Goal: Task Accomplishment & Management: Manage account settings

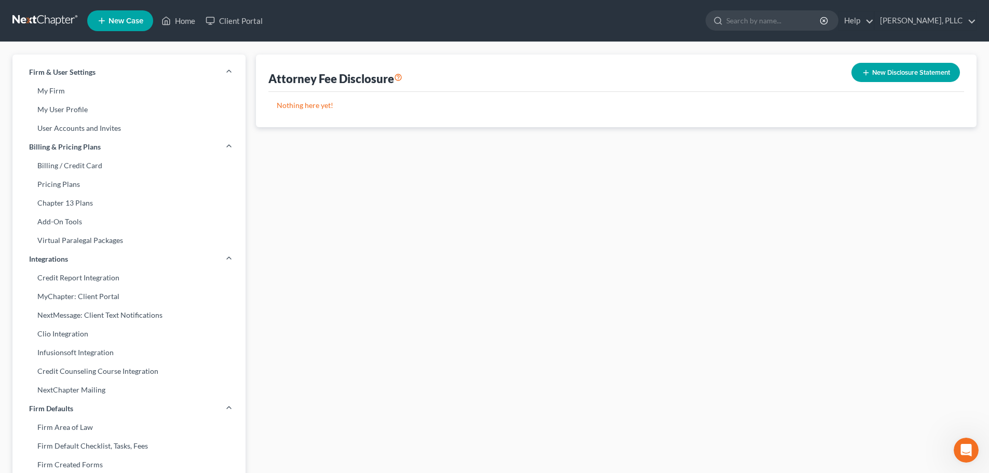
scroll to position [53, 0]
click at [862, 72] on icon "button" at bounding box center [866, 73] width 8 height 8
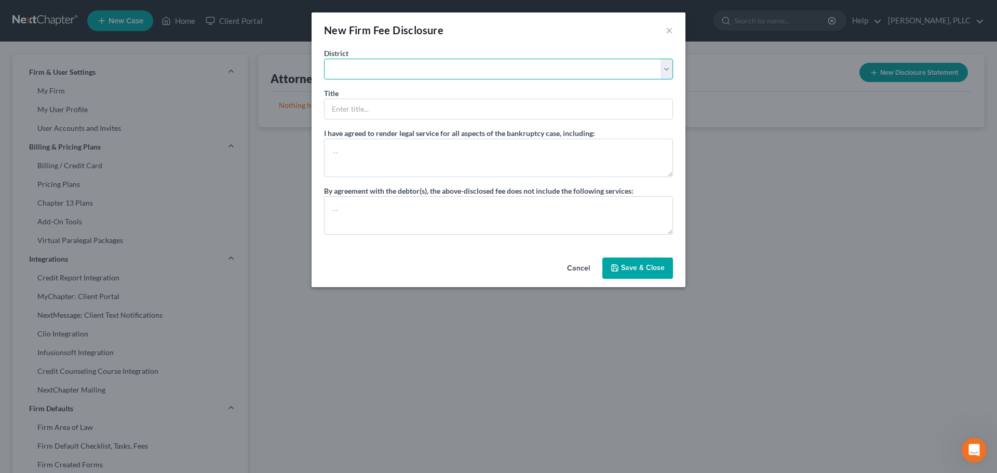
click at [348, 74] on select "[US_STATE] - [GEOGRAPHIC_DATA] [US_STATE] - [GEOGRAPHIC_DATA][US_STATE] - South…" at bounding box center [498, 69] width 349 height 21
select select "65"
click at [324, 59] on select "[US_STATE] - [GEOGRAPHIC_DATA] [US_STATE] - [GEOGRAPHIC_DATA][US_STATE] - South…" at bounding box center [498, 69] width 349 height 21
click at [330, 107] on input "text" at bounding box center [498, 109] width 348 height 20
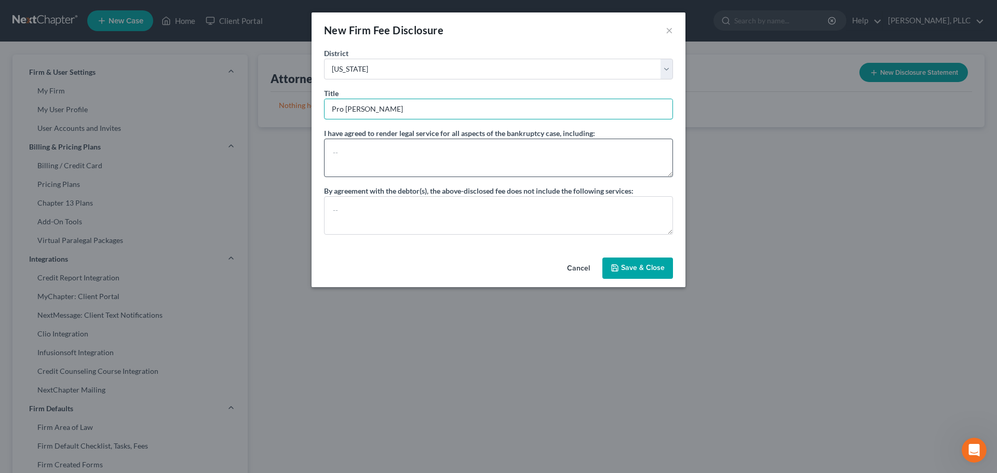
type input "Pro [PERSON_NAME]"
click at [336, 151] on textarea at bounding box center [498, 158] width 349 height 38
click at [328, 207] on textarea at bounding box center [498, 215] width 349 height 38
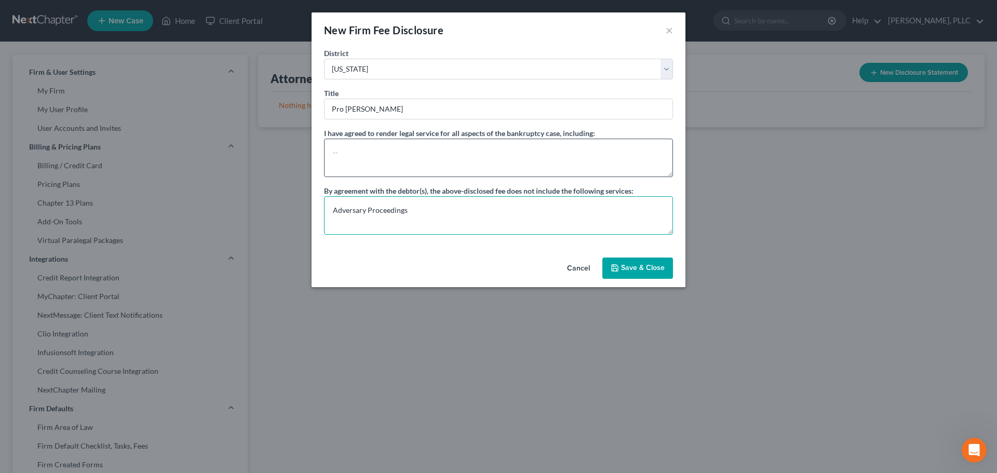
type textarea "Adversary Proceedings"
click at [333, 151] on textarea at bounding box center [498, 158] width 349 height 38
type textarea "All things related to a basic Chapter 7 Bankruptcy."
click at [634, 269] on button "Save & Close" at bounding box center [637, 268] width 71 height 22
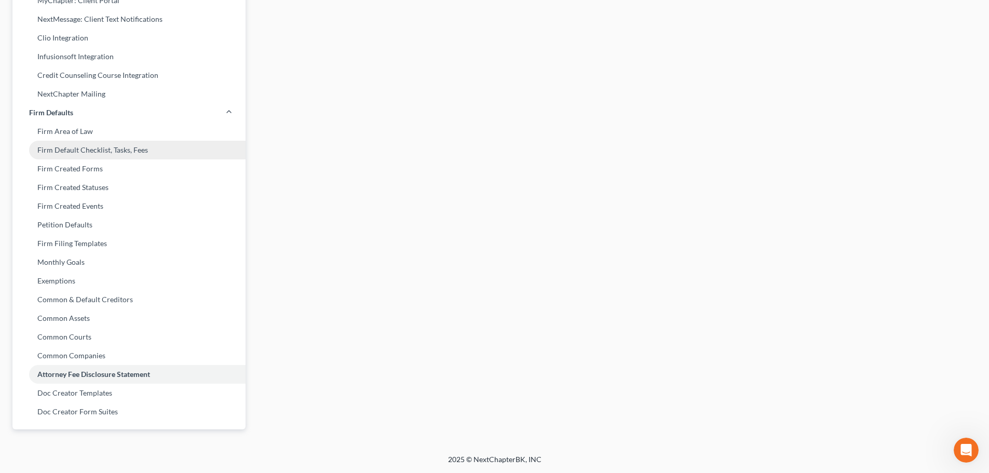
scroll to position [0, 0]
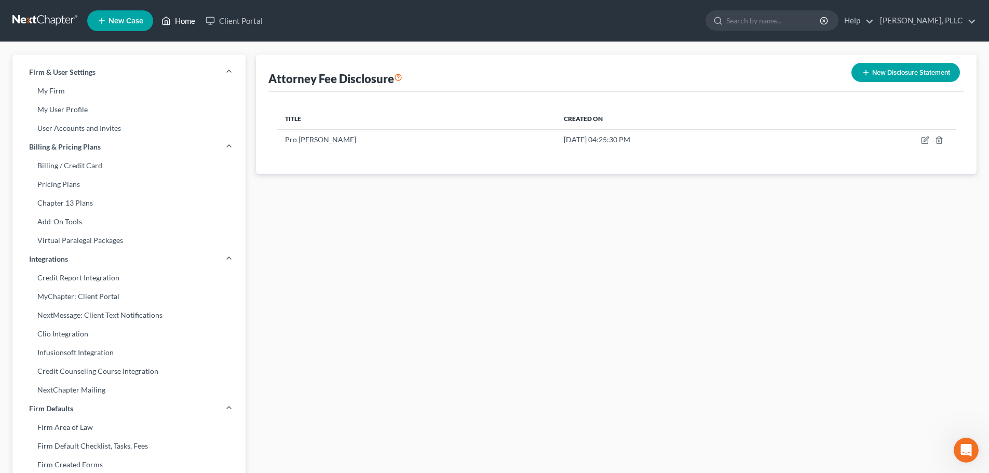
click at [182, 18] on link "Home" at bounding box center [178, 20] width 44 height 19
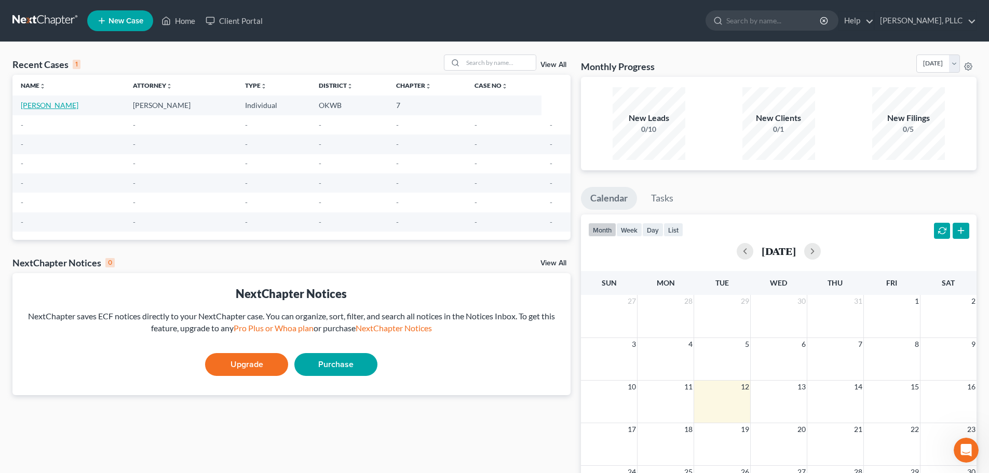
click at [39, 103] on link "[PERSON_NAME]" at bounding box center [50, 105] width 58 height 9
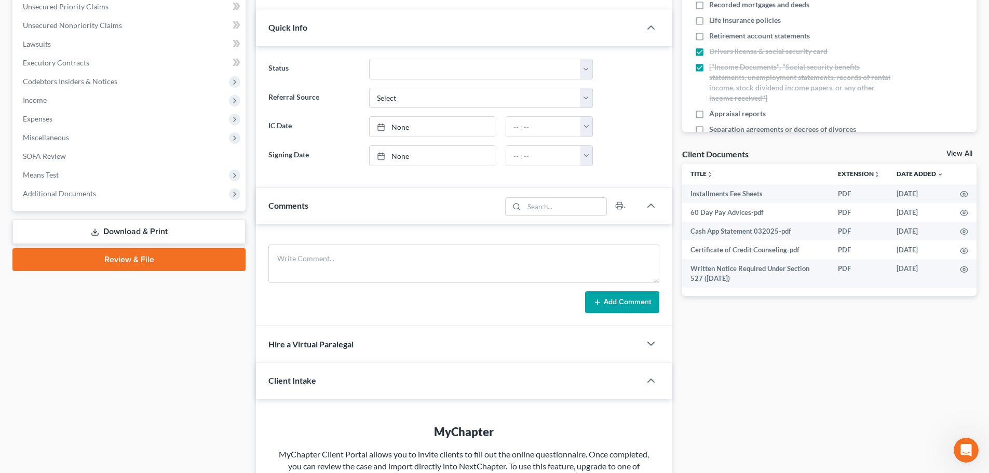
scroll to position [260, 0]
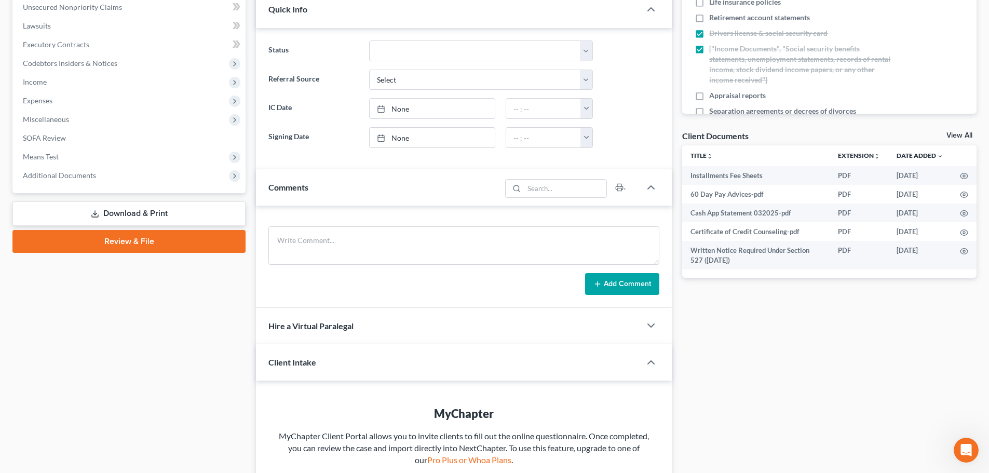
click at [127, 242] on link "Review & File" at bounding box center [128, 241] width 233 height 23
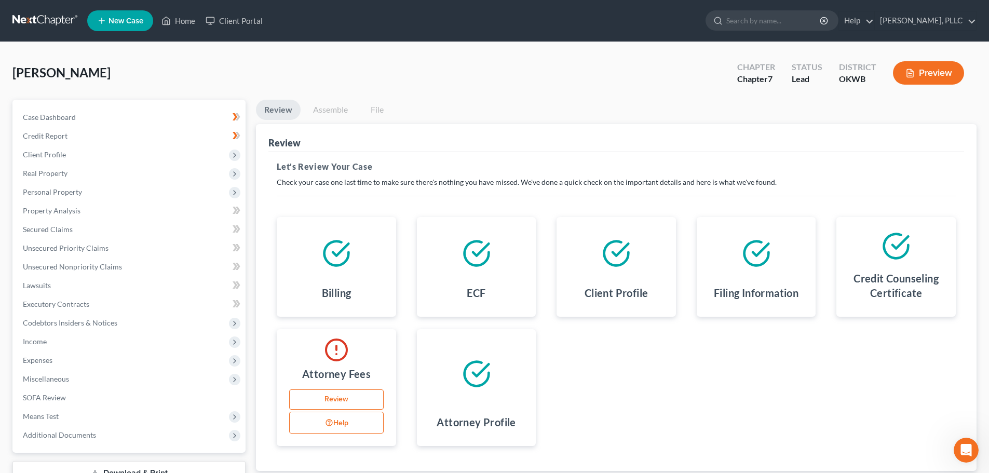
click at [334, 398] on link "Review" at bounding box center [336, 399] width 94 height 21
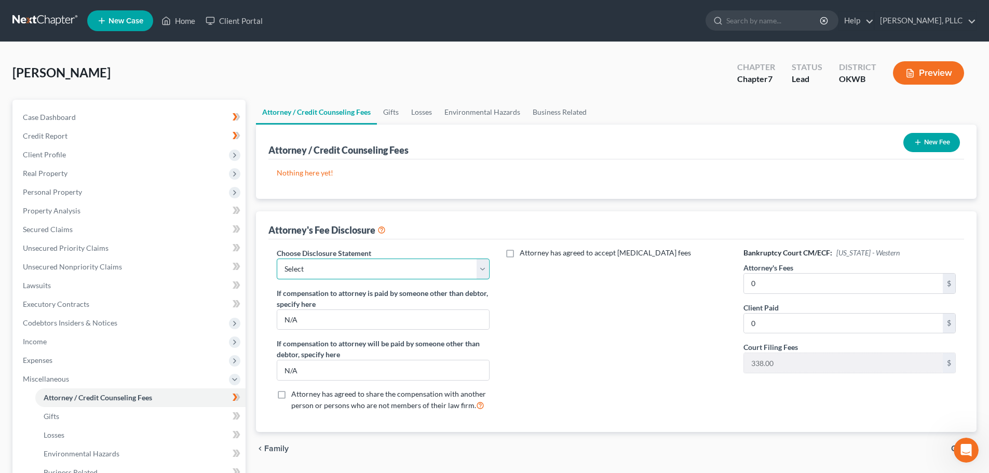
click at [481, 268] on select "Select Pro [PERSON_NAME]" at bounding box center [383, 268] width 212 height 21
select select "0"
click at [277, 258] on select "Select Pro [PERSON_NAME]" at bounding box center [383, 268] width 212 height 21
click at [760, 285] on input "0" at bounding box center [843, 284] width 199 height 20
type input "0.00"
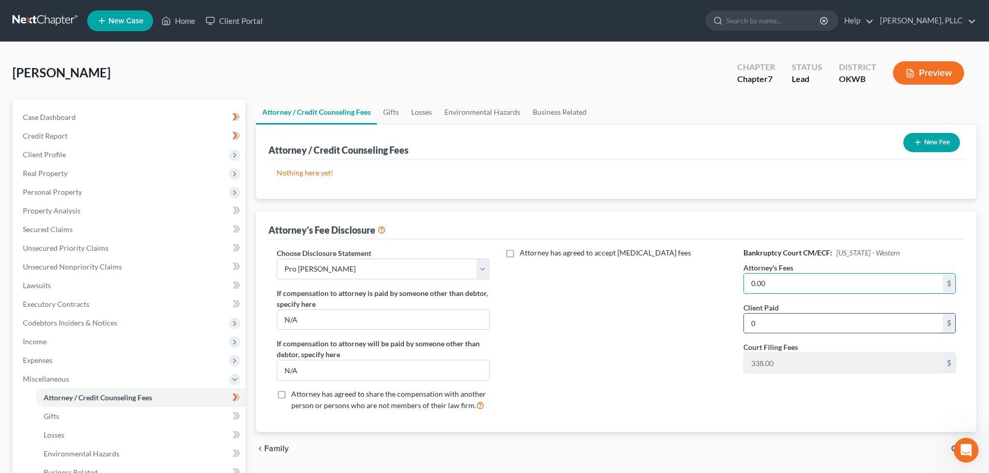
drag, startPoint x: 771, startPoint y: 325, endPoint x: 778, endPoint y: 333, distance: 9.6
click at [771, 326] on input "0" at bounding box center [843, 324] width 199 height 20
click at [764, 332] on input "0" at bounding box center [843, 324] width 199 height 20
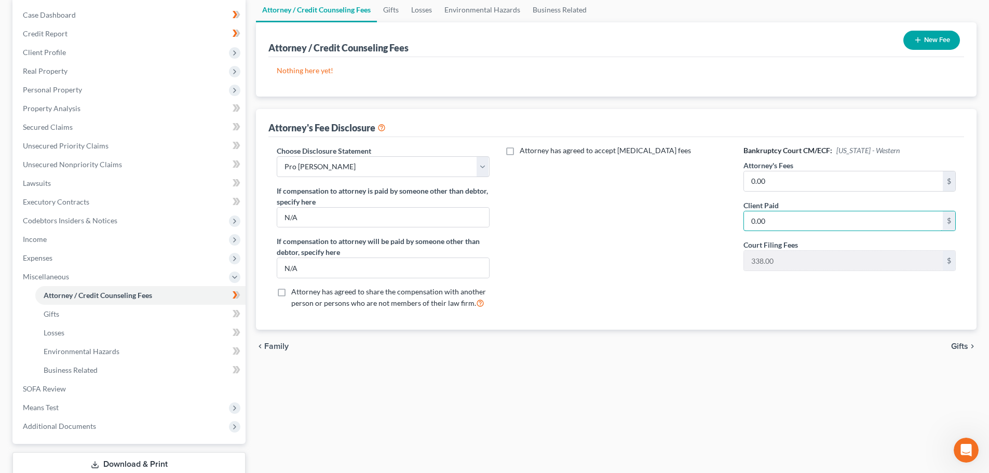
scroll to position [52, 0]
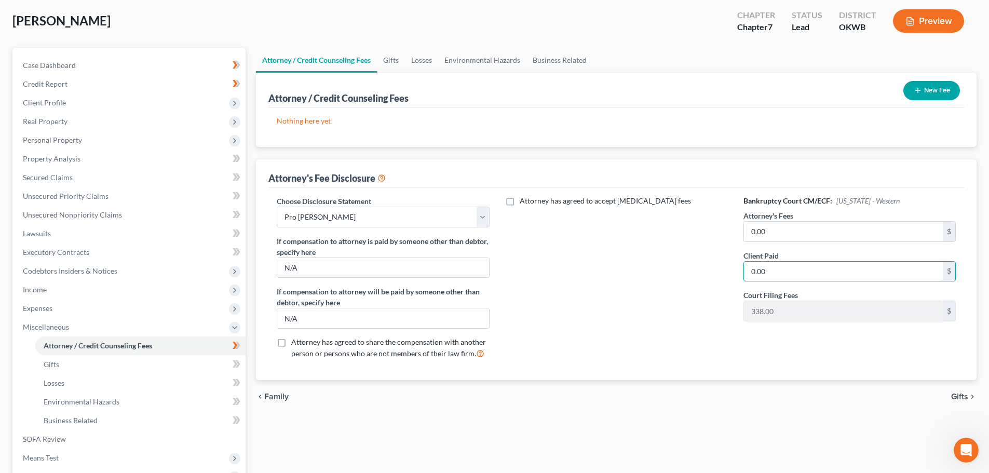
type input "0.00"
click at [959, 397] on span "Gifts" at bounding box center [959, 396] width 17 height 8
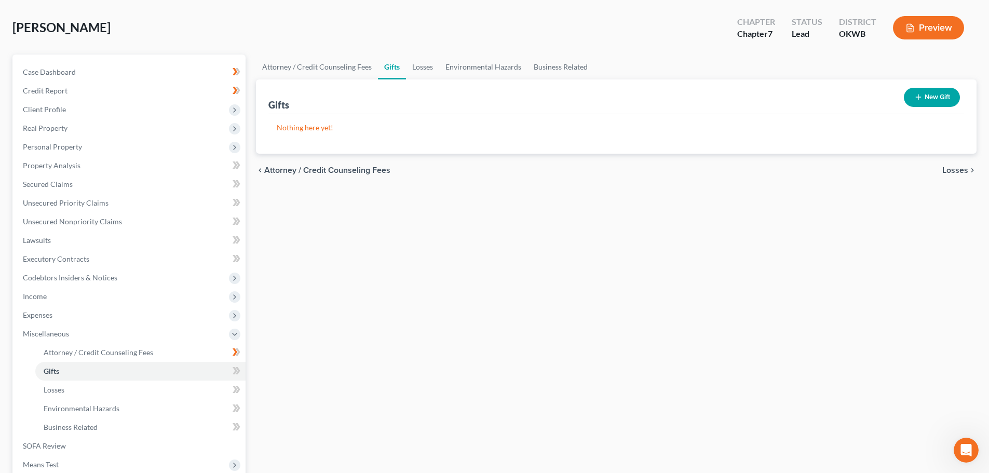
scroll to position [104, 0]
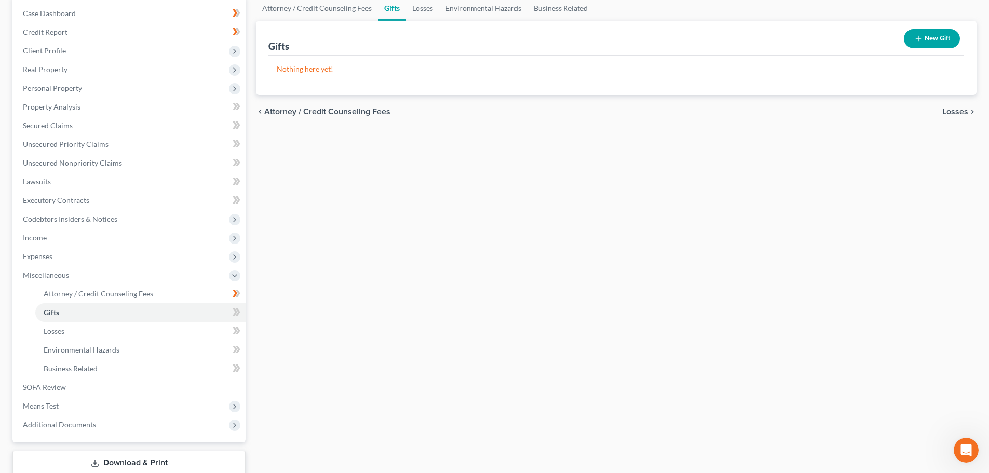
click at [952, 113] on span "Losses" at bounding box center [955, 111] width 26 height 8
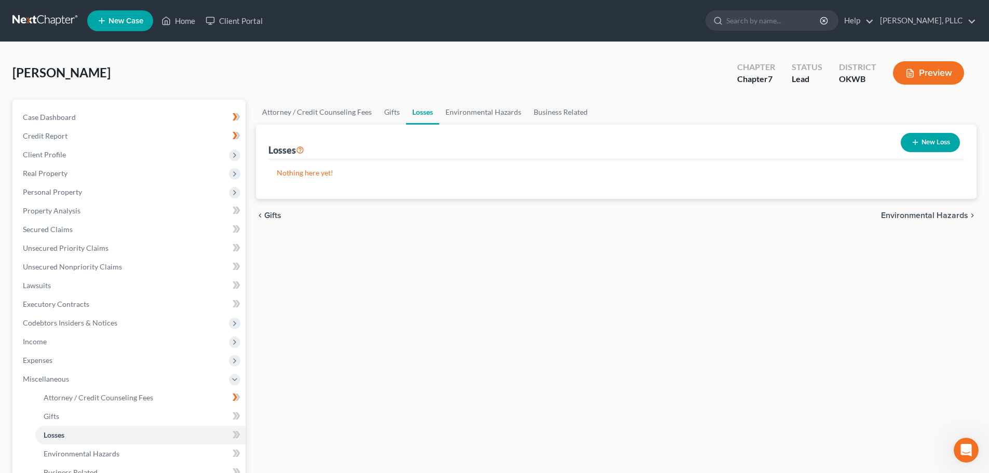
scroll to position [52, 0]
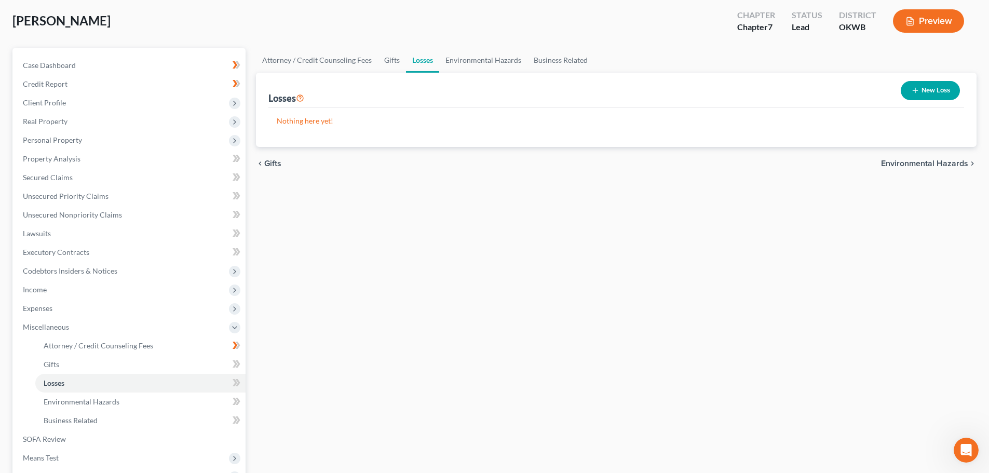
click at [926, 163] on span "Environmental Hazards" at bounding box center [924, 163] width 87 height 8
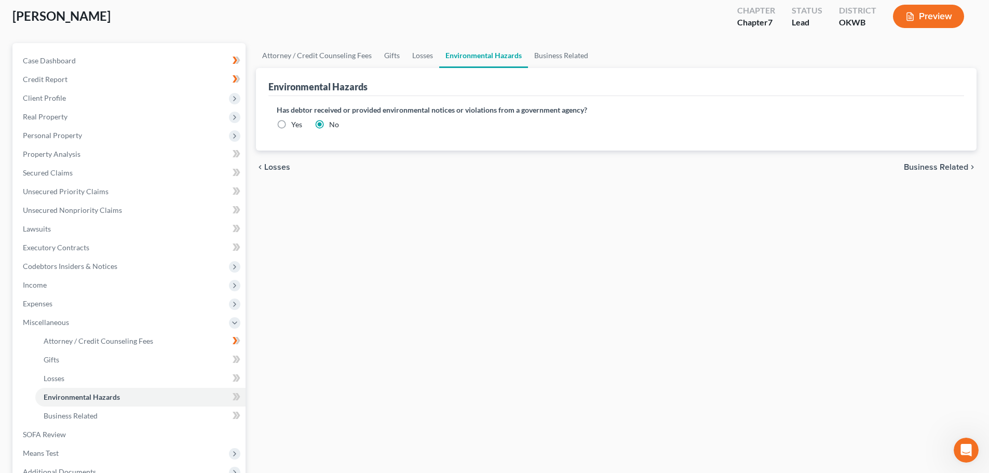
scroll to position [104, 0]
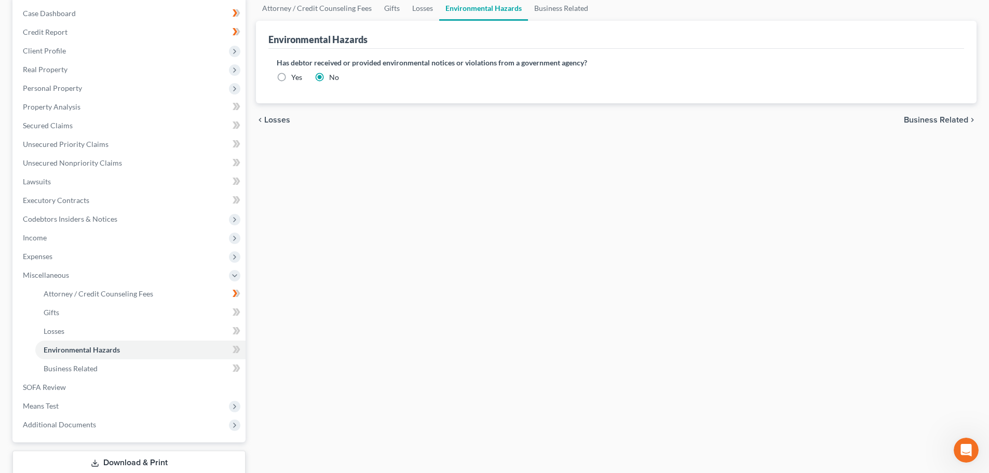
click at [940, 118] on span "Business Related" at bounding box center [936, 120] width 64 height 8
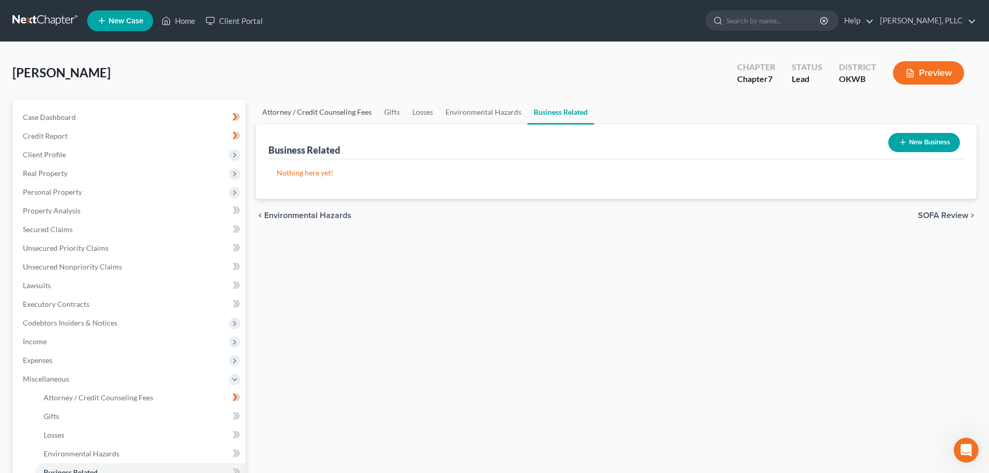
click at [279, 114] on link "Attorney / Credit Counseling Fees" at bounding box center [317, 112] width 122 height 25
select select "0"
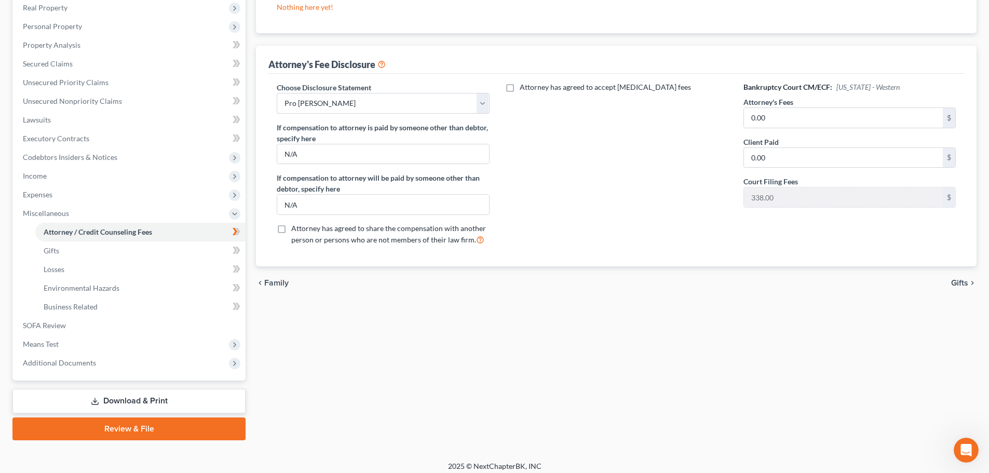
scroll to position [172, 0]
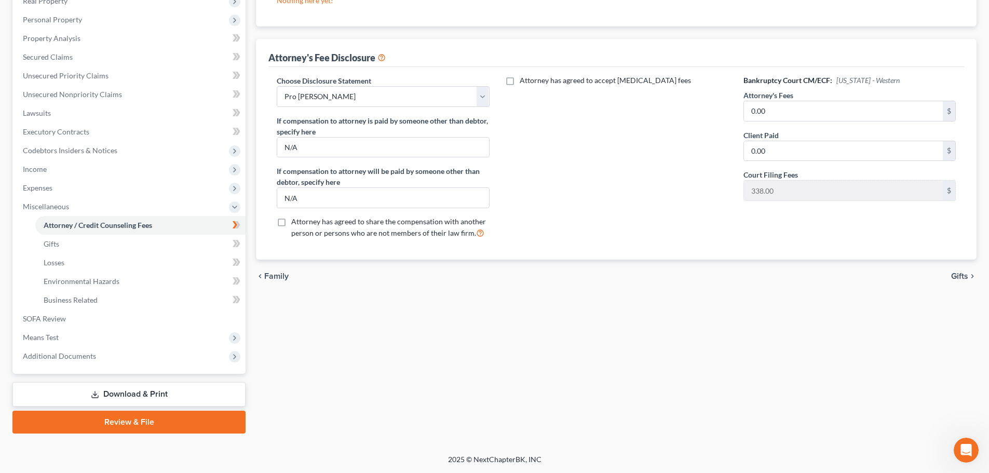
click at [121, 421] on link "Review & File" at bounding box center [128, 422] width 233 height 23
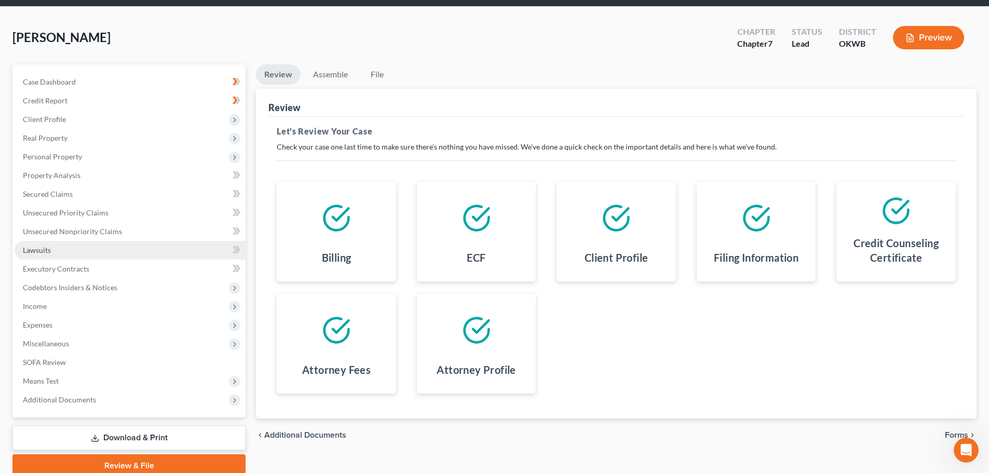
scroll to position [79, 0]
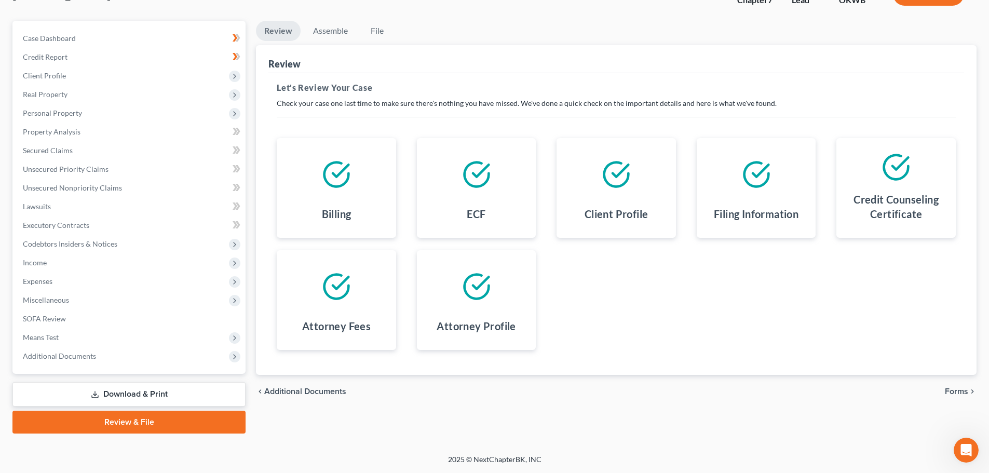
click at [125, 391] on link "Download & Print" at bounding box center [128, 394] width 233 height 24
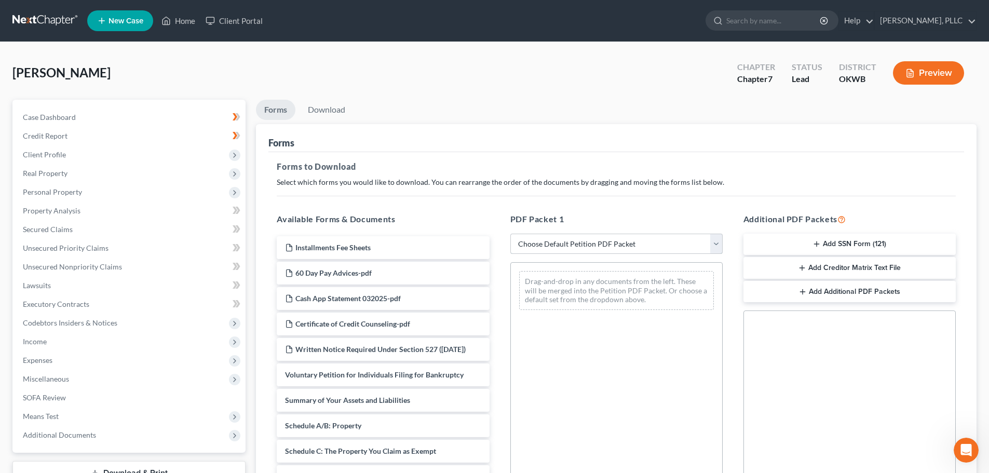
click at [716, 243] on select "Choose Default Petition PDF Packet Complete Bankruptcy Petition (all forms and …" at bounding box center [616, 244] width 212 height 21
select select "0"
click at [510, 234] on select "Choose Default Petition PDF Packet Complete Bankruptcy Petition (all forms and …" at bounding box center [616, 244] width 212 height 21
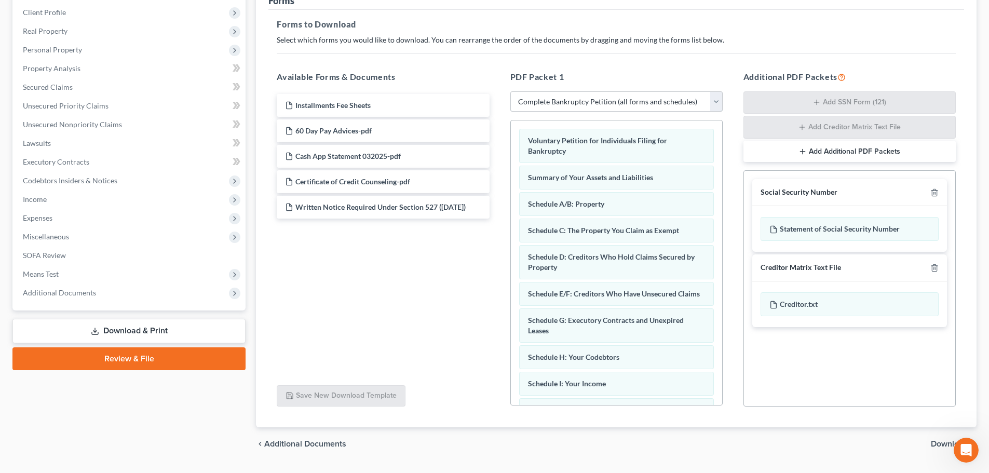
scroll to position [156, 0]
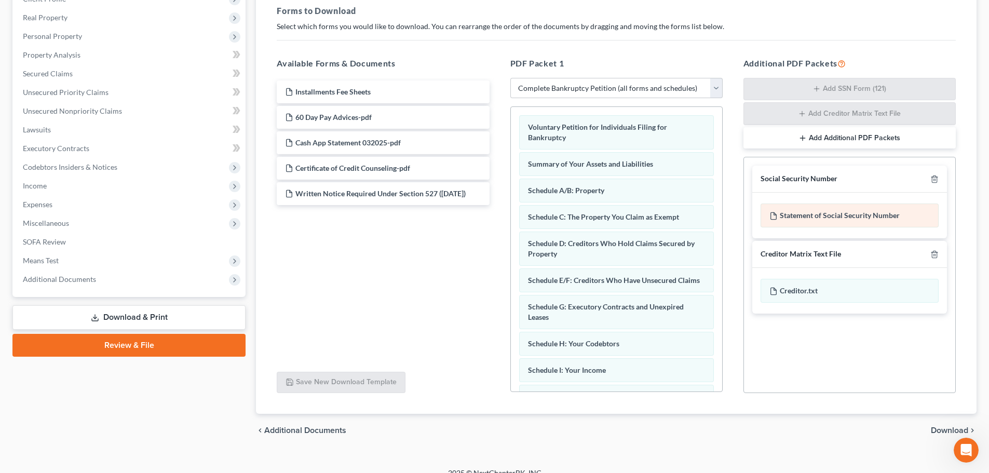
click at [773, 214] on polyline at bounding box center [774, 213] width 3 height 3
click at [796, 214] on div "Statement of Social Security Number" at bounding box center [849, 215] width 178 height 24
click at [866, 213] on div "Statement of Social Security Number" at bounding box center [849, 215] width 178 height 24
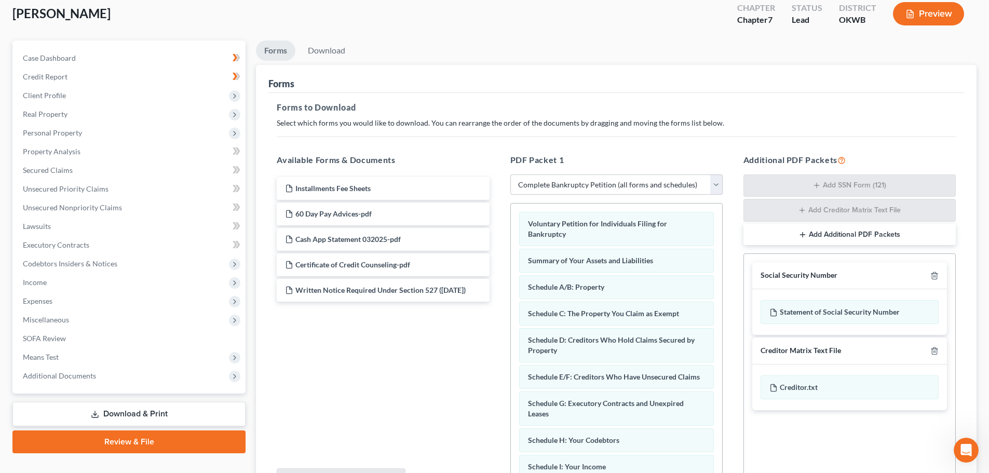
scroll to position [52, 0]
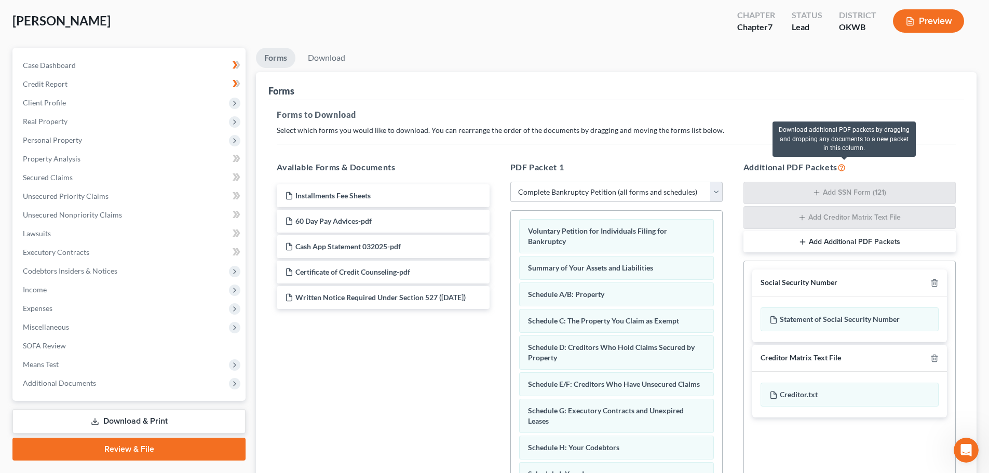
click at [843, 167] on icon at bounding box center [841, 167] width 8 height 10
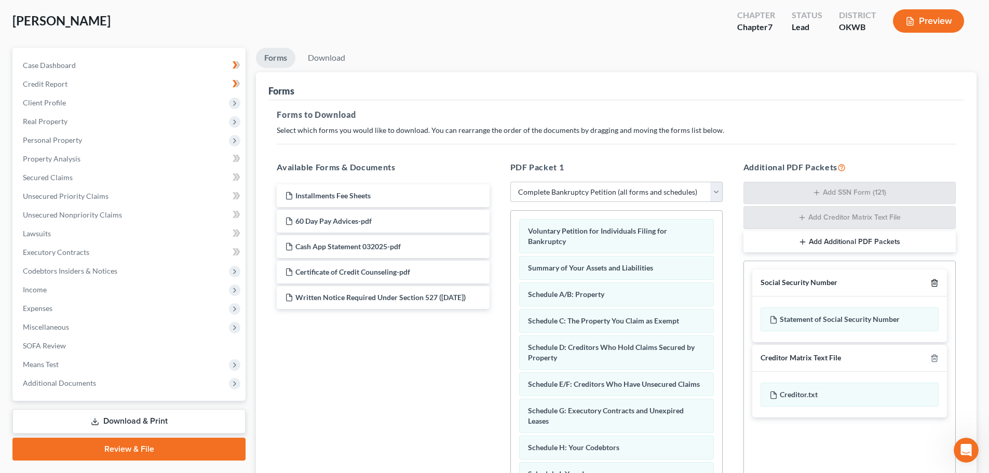
click at [934, 281] on polyline "button" at bounding box center [934, 281] width 6 height 0
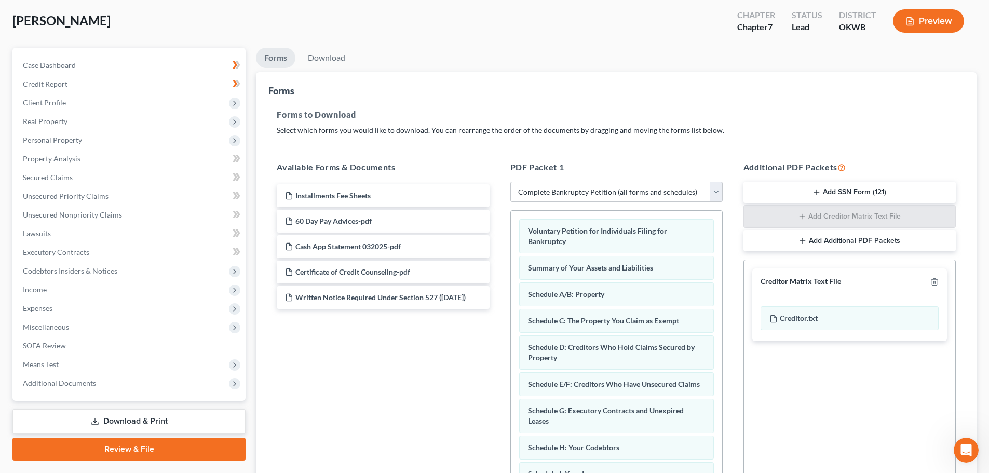
click at [839, 194] on button "Add SSN Form (121)" at bounding box center [849, 193] width 212 height 22
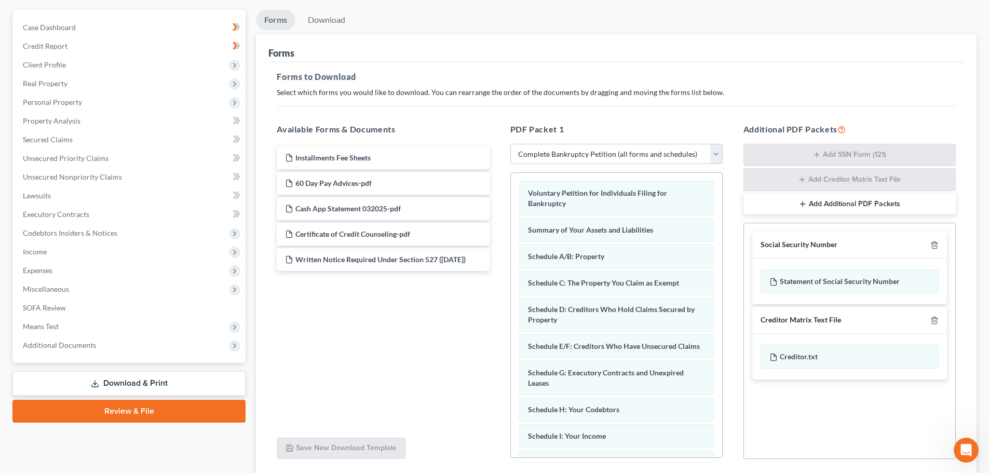
scroll to position [65, 0]
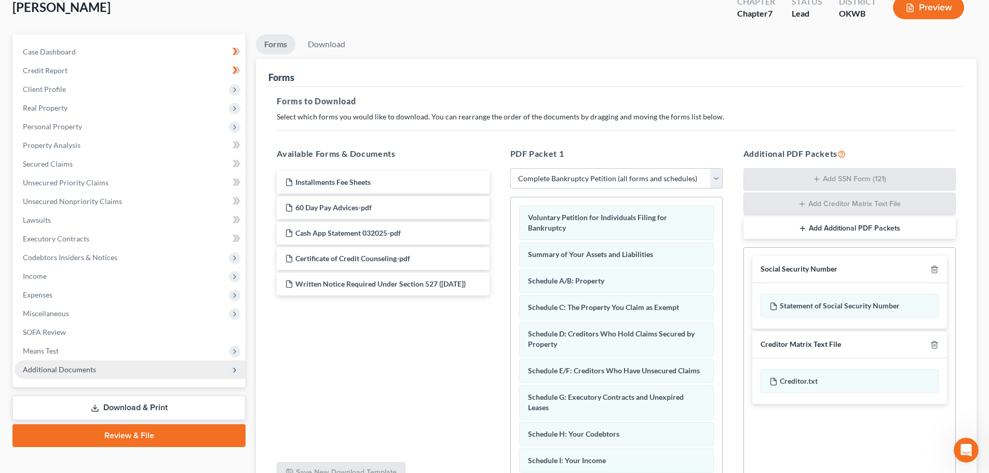
click at [50, 365] on span "Additional Documents" at bounding box center [59, 369] width 73 height 9
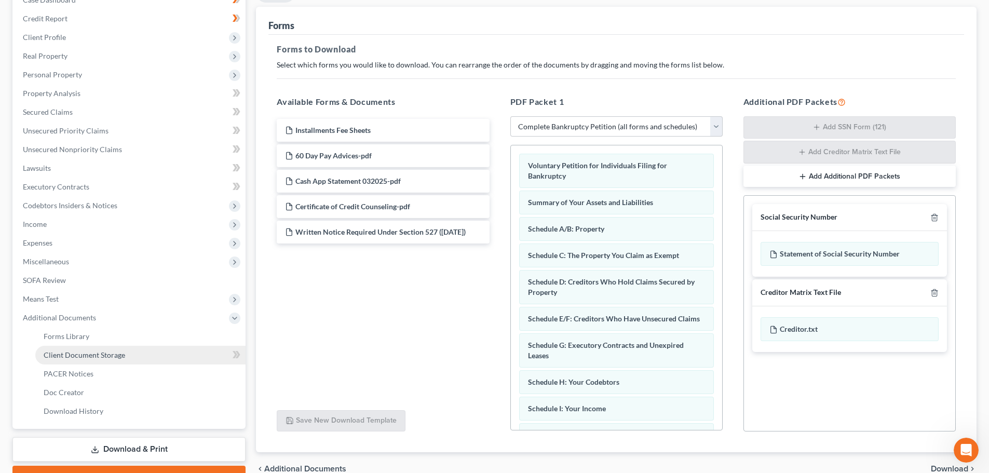
click at [75, 353] on span "Client Document Storage" at bounding box center [84, 354] width 81 height 9
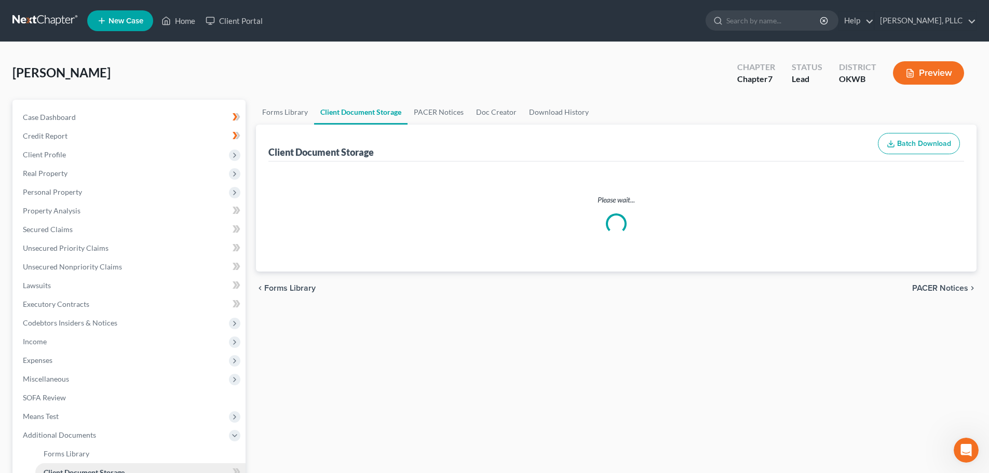
select select "0"
select select "3"
select select "4"
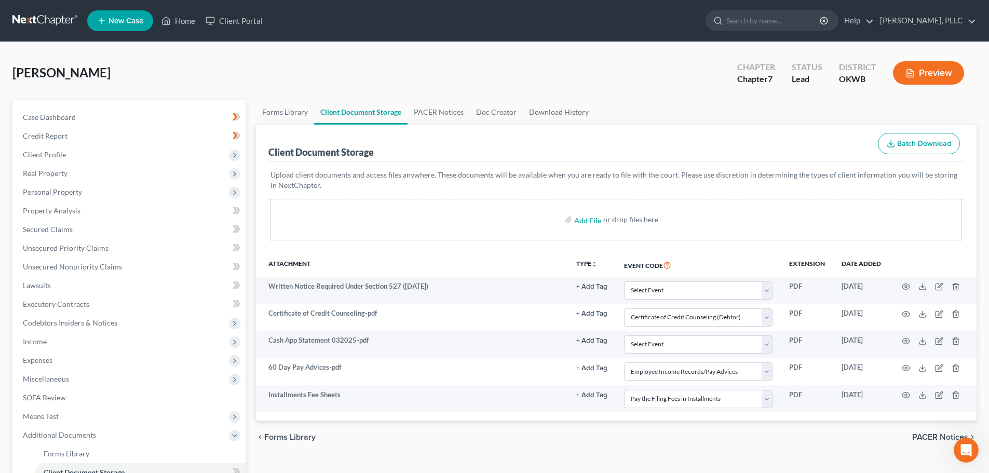
select select "0"
select select "3"
select select "4"
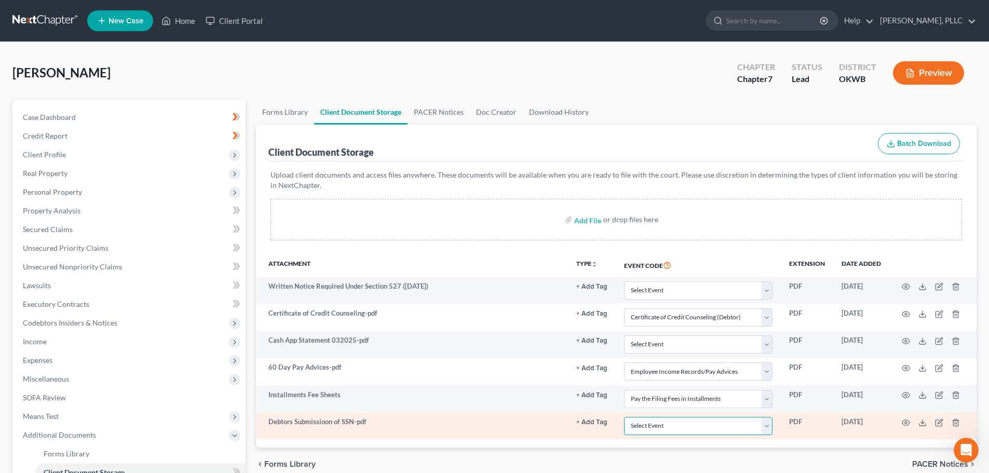
click at [766, 425] on select "Select Event Certificate of Credit Counseling (Debtor) Certificate of Credit Co…" at bounding box center [698, 426] width 148 height 18
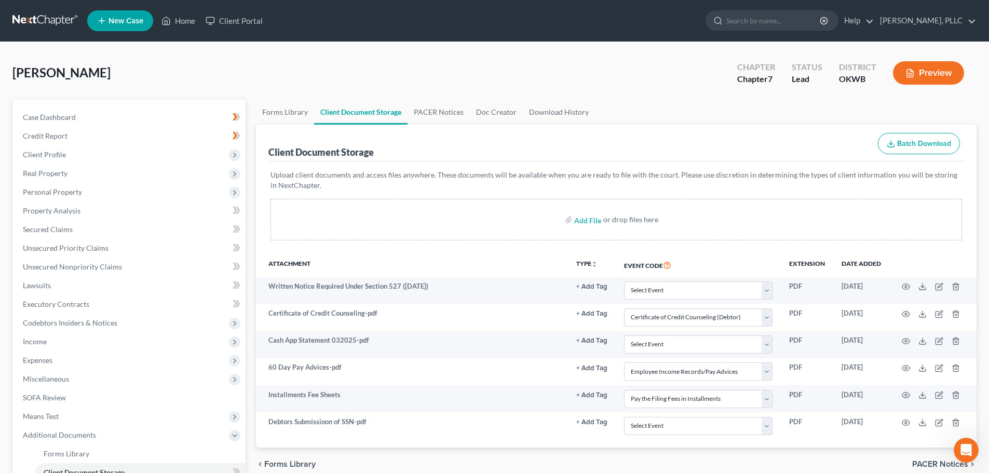
click at [841, 444] on div "Attachment TYPE unfold_more NONE Hearing Notice Proof of Claim Event Code Exten…" at bounding box center [616, 350] width 720 height 195
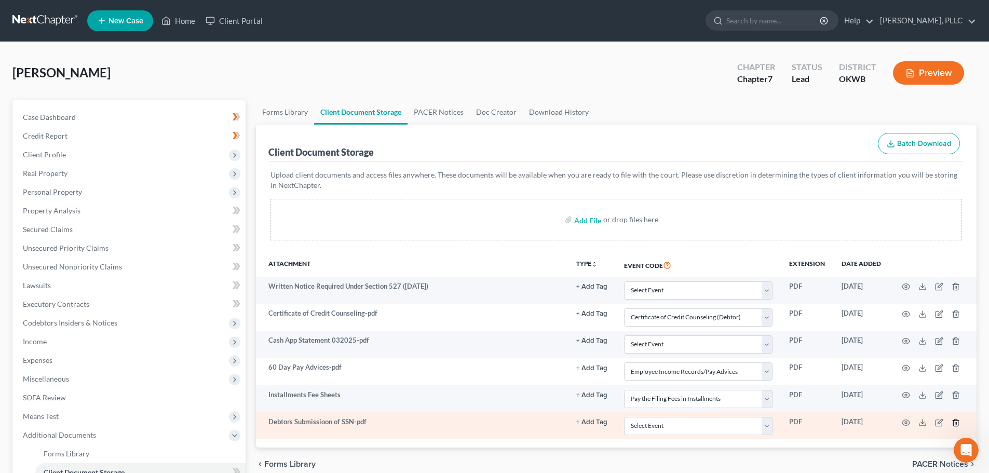
click at [958, 423] on icon "button" at bounding box center [955, 422] width 5 height 7
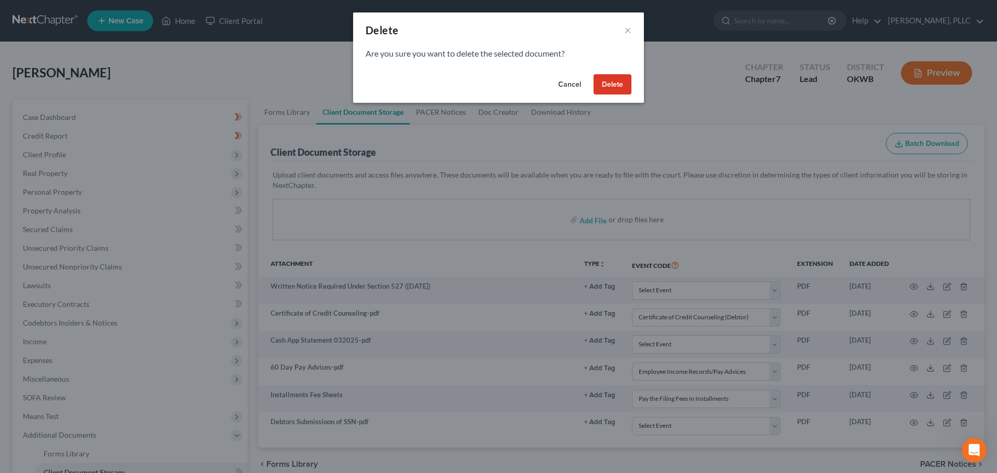
drag, startPoint x: 614, startPoint y: 84, endPoint x: 608, endPoint y: 92, distance: 9.7
click at [615, 84] on button "Delete" at bounding box center [612, 84] width 38 height 21
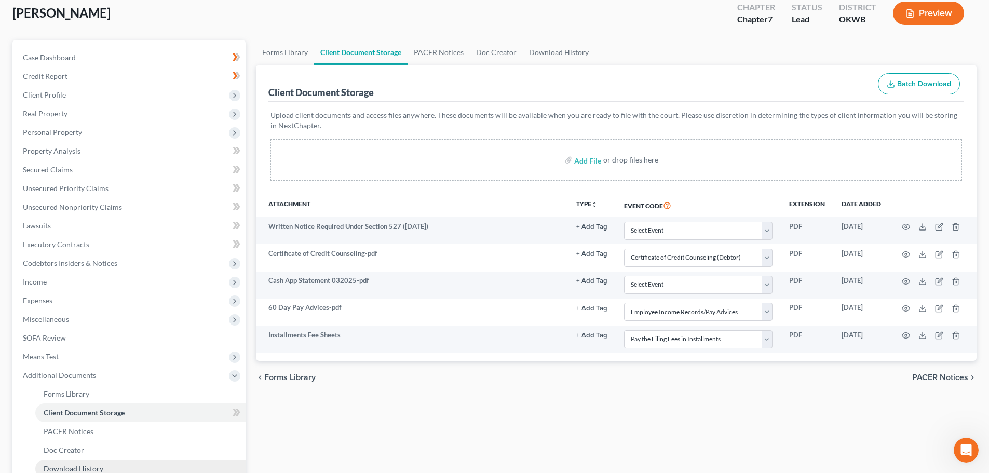
scroll to position [172, 0]
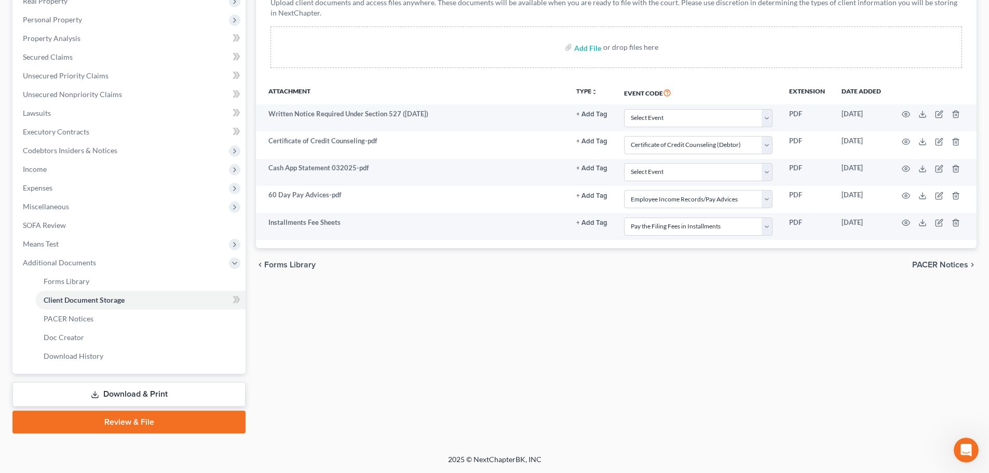
click at [125, 394] on link "Download & Print" at bounding box center [128, 394] width 233 height 24
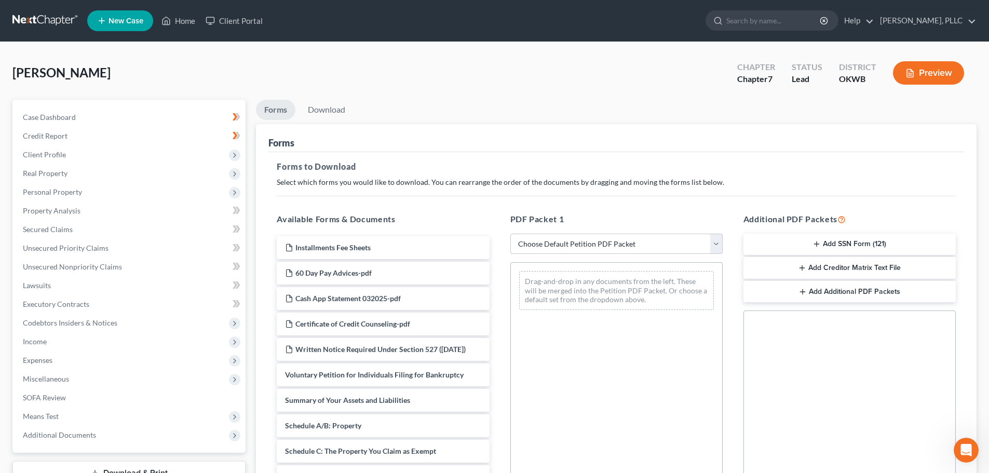
click at [815, 242] on icon "button" at bounding box center [816, 244] width 8 height 8
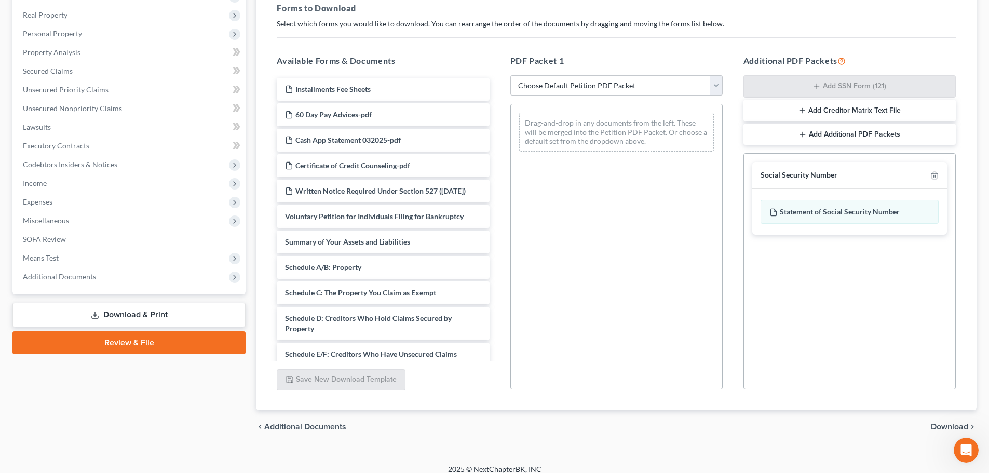
scroll to position [168, 0]
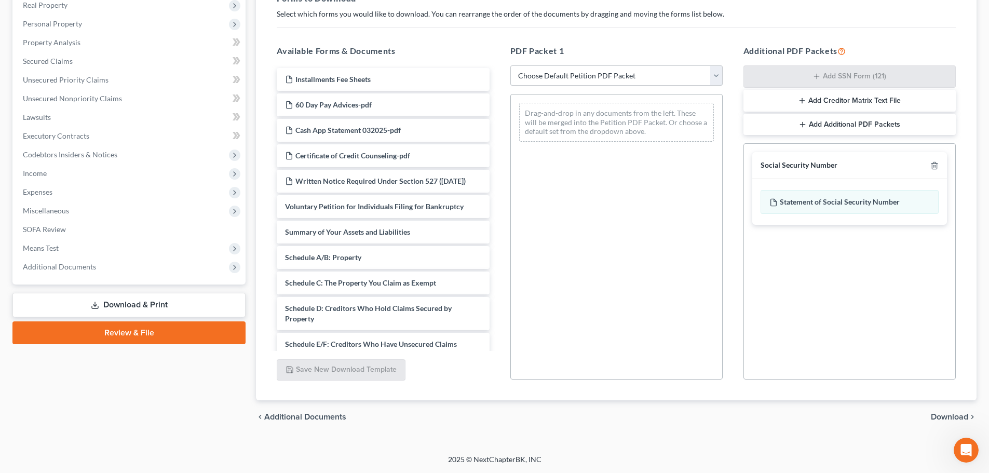
click at [713, 75] on select "Choose Default Petition PDF Packet Complete Bankruptcy Petition (all forms and …" at bounding box center [616, 75] width 212 height 21
select select "0"
click at [510, 65] on select "Choose Default Petition PDF Packet Complete Bankruptcy Petition (all forms and …" at bounding box center [616, 75] width 212 height 21
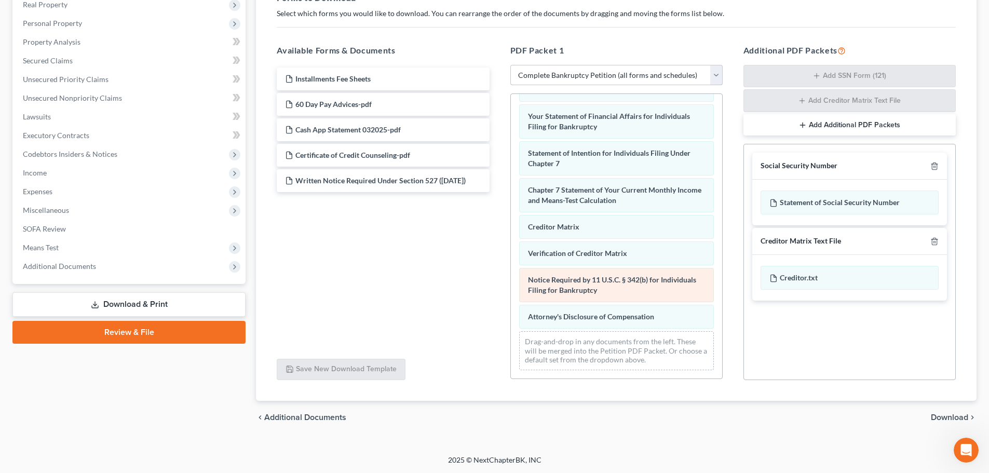
scroll to position [169, 0]
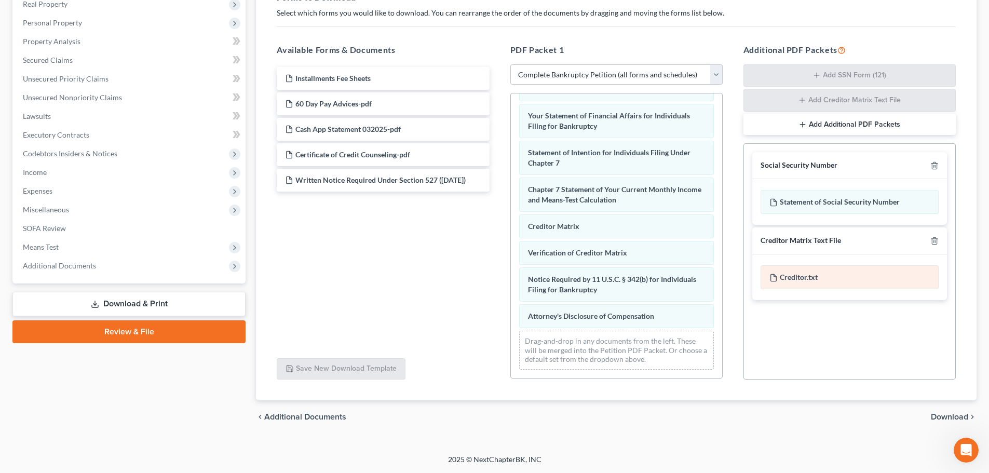
click at [794, 274] on div "Creditor.txt" at bounding box center [849, 277] width 178 height 24
click at [795, 276] on div "Creditor.txt" at bounding box center [849, 277] width 178 height 24
click at [796, 276] on div "Creditor.txt" at bounding box center [849, 277] width 178 height 24
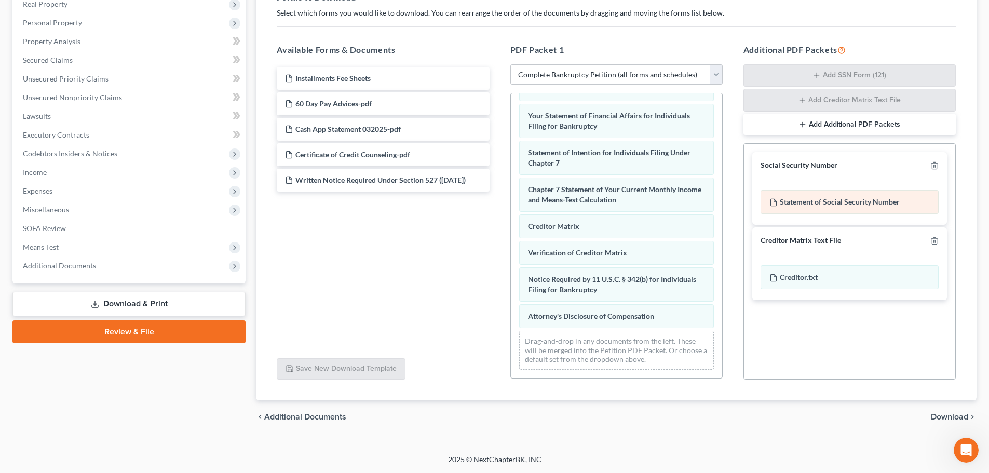
click at [788, 202] on div "Statement of Social Security Number" at bounding box center [849, 202] width 178 height 24
click at [790, 201] on div "Statement of Social Security Number" at bounding box center [849, 202] width 178 height 24
click at [933, 164] on polyline "button" at bounding box center [934, 164] width 6 height 0
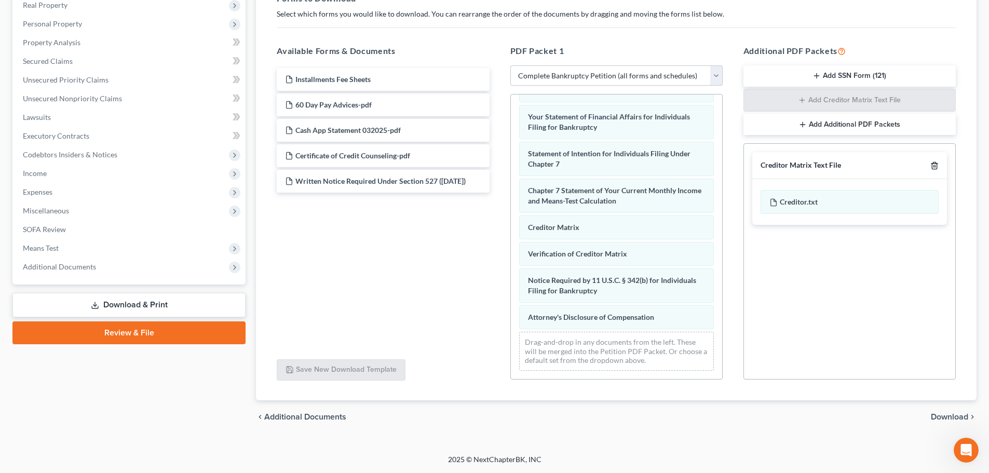
click at [935, 165] on icon "button" at bounding box center [934, 165] width 8 height 8
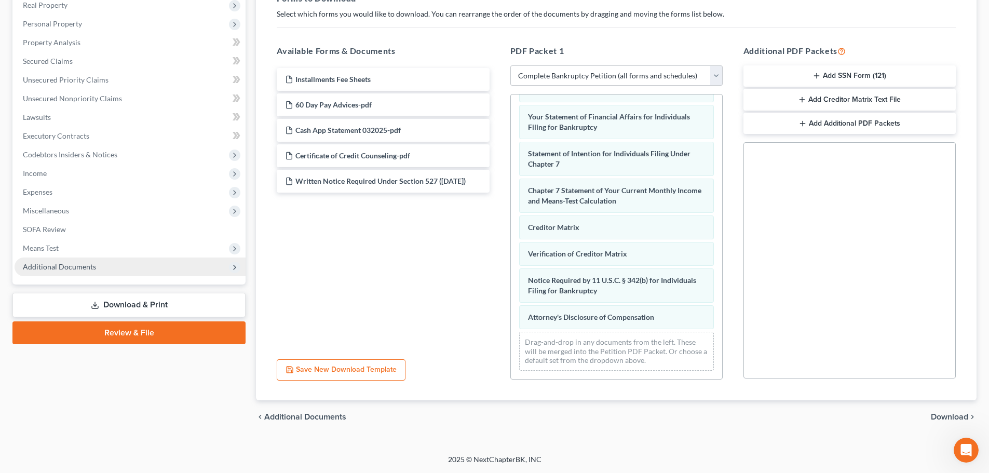
click at [53, 261] on span "Additional Documents" at bounding box center [130, 266] width 231 height 19
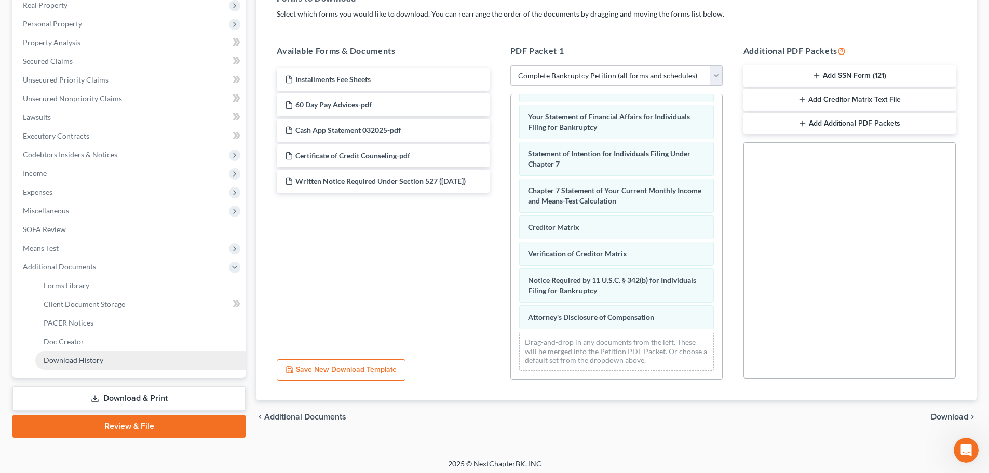
click at [66, 357] on span "Download History" at bounding box center [74, 360] width 60 height 9
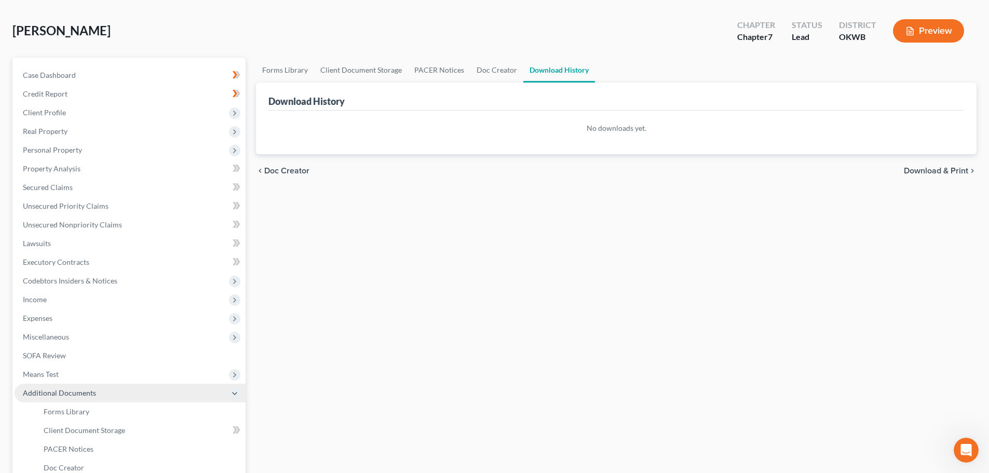
scroll to position [104, 0]
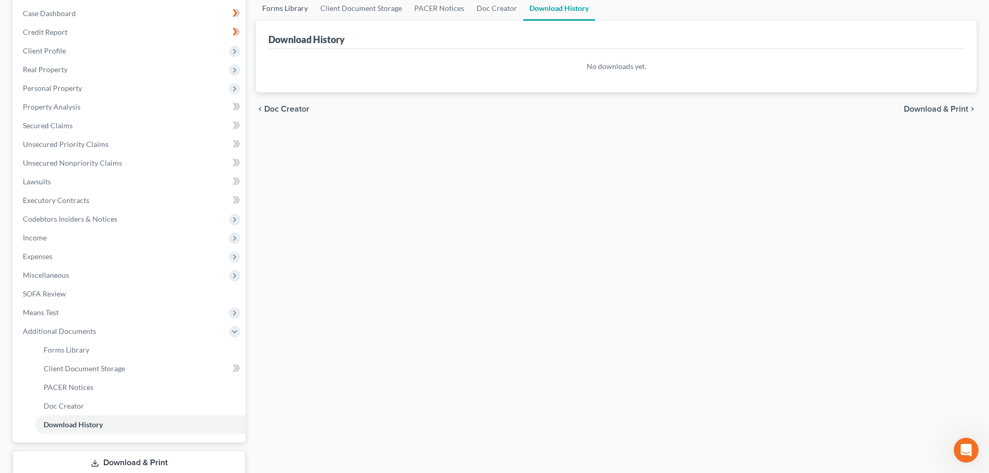
click at [281, 6] on link "Forms Library" at bounding box center [285, 8] width 58 height 25
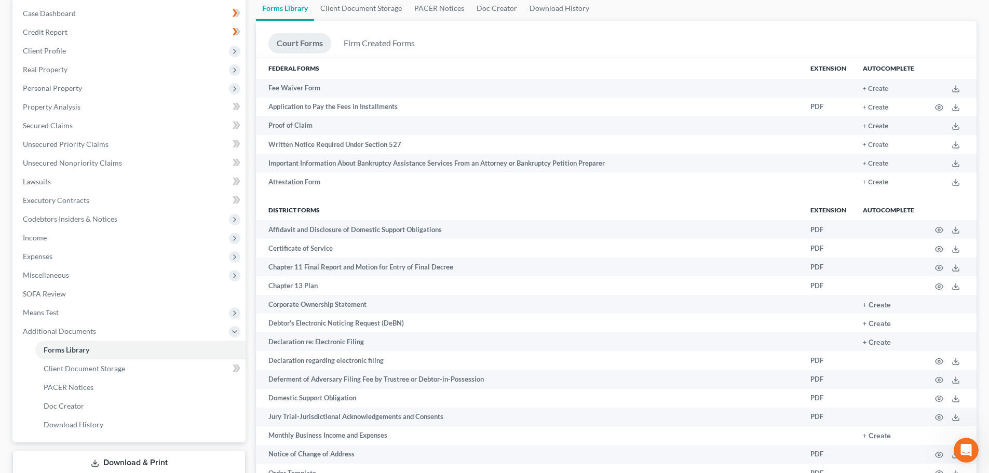
scroll to position [156, 0]
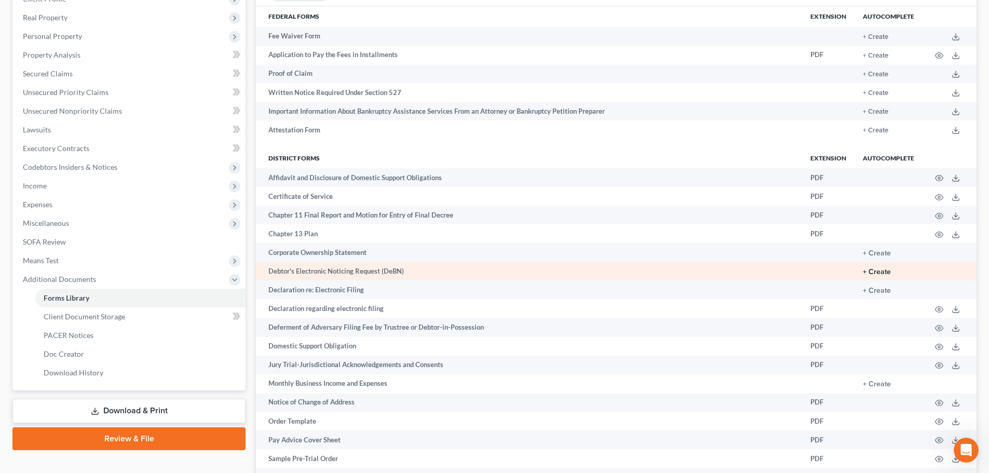
click at [879, 269] on button "+ Create" at bounding box center [877, 271] width 28 height 7
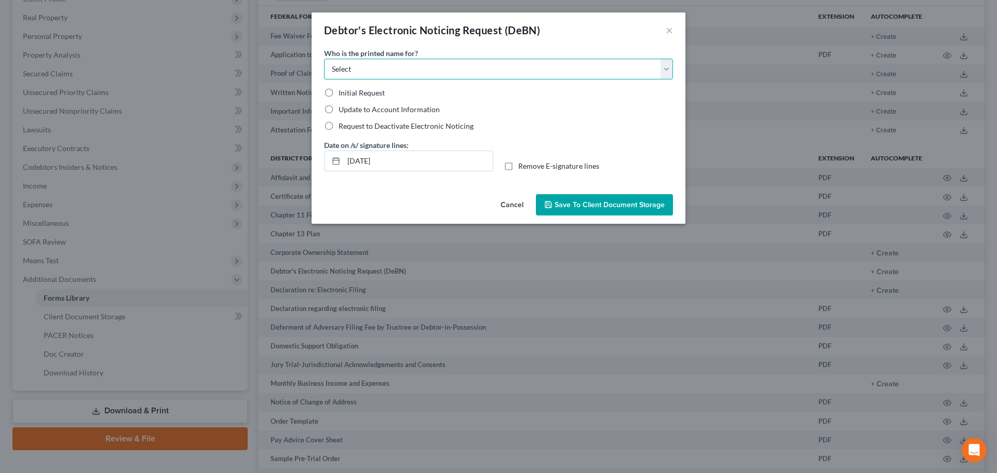
click at [665, 71] on select "Select Debtor Attorney" at bounding box center [498, 69] width 349 height 21
select select "0"
click at [324, 59] on select "Select Debtor Attorney" at bounding box center [498, 69] width 349 height 21
click at [338, 90] on label "Initial Request" at bounding box center [361, 93] width 46 height 10
click at [343, 90] on input "Initial Request" at bounding box center [346, 91] width 7 height 7
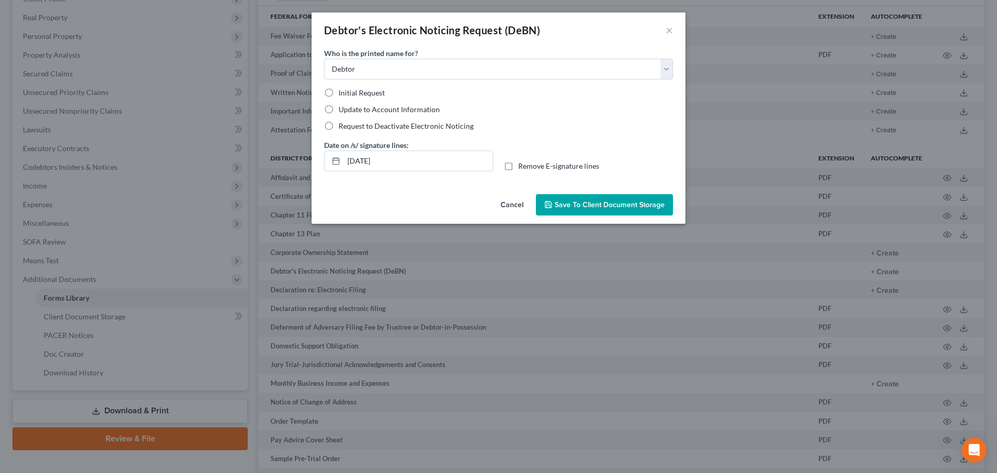
radio input "true"
click at [604, 203] on span "Save to Client Document Storage" at bounding box center [609, 204] width 110 height 9
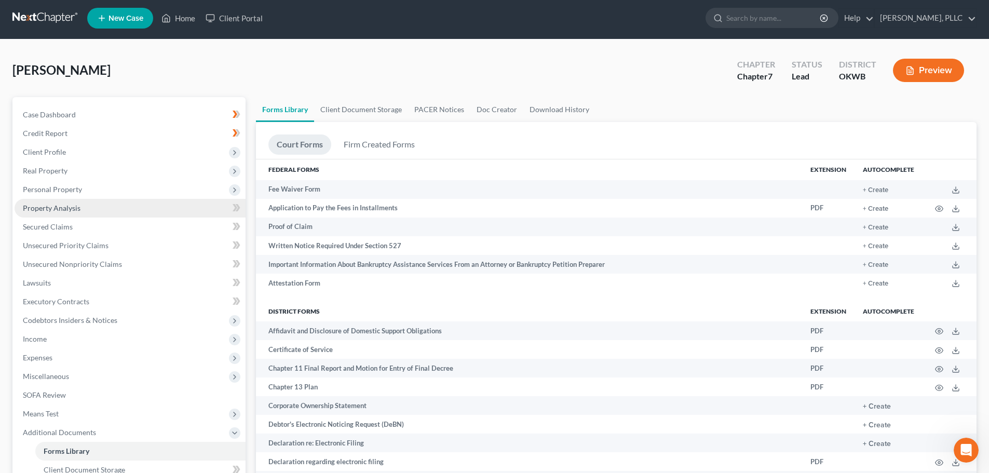
scroll to position [0, 0]
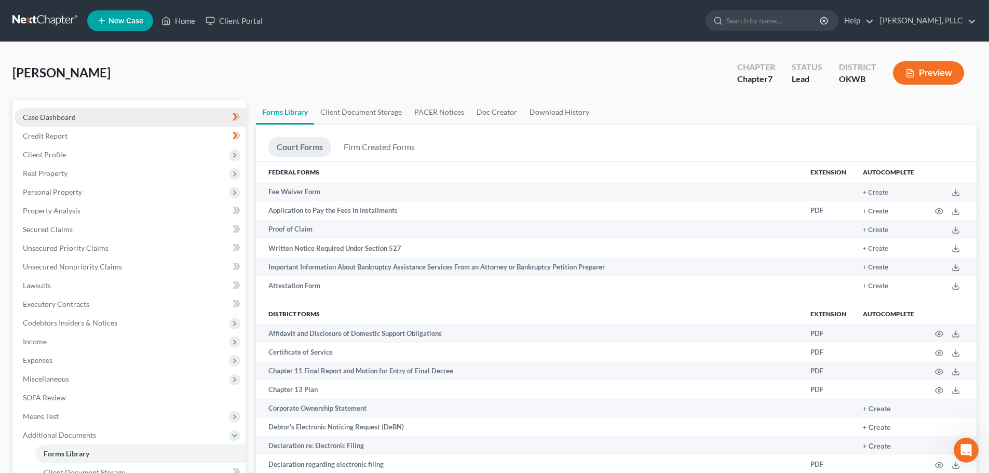
click at [46, 117] on span "Case Dashboard" at bounding box center [49, 117] width 53 height 9
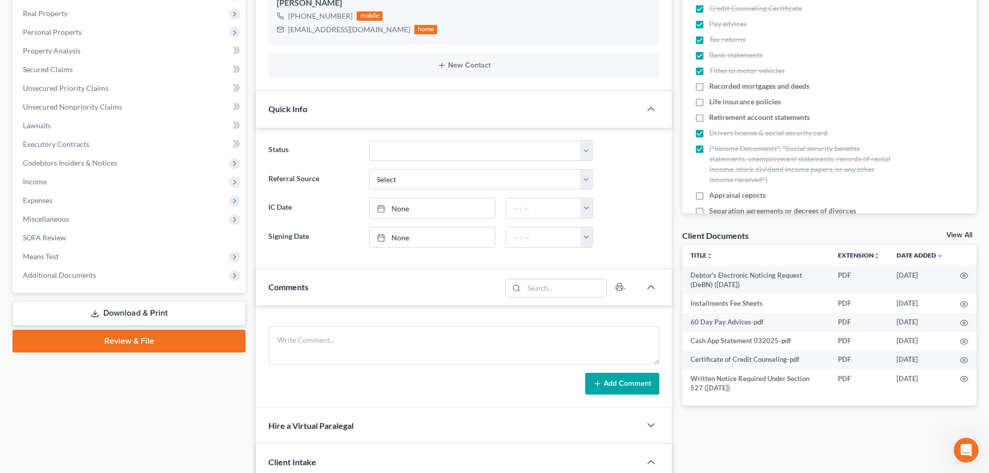
scroll to position [260, 0]
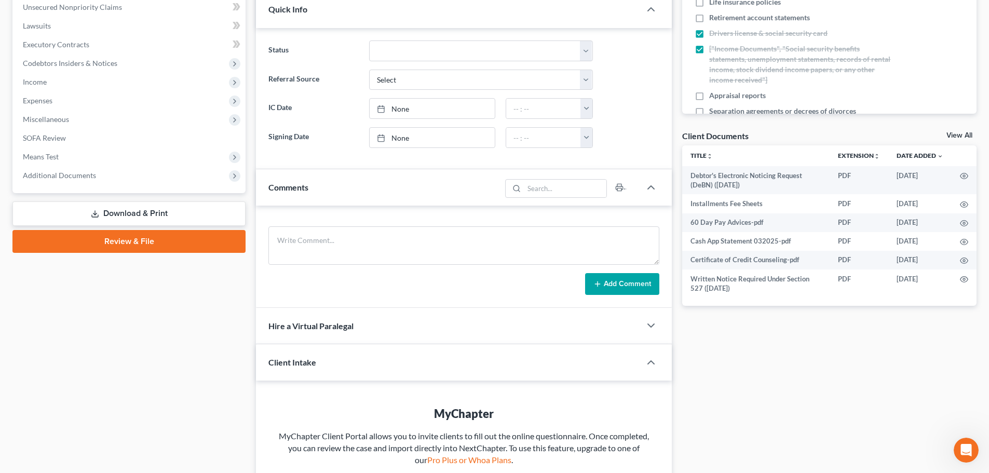
click at [124, 211] on link "Download & Print" at bounding box center [128, 213] width 233 height 24
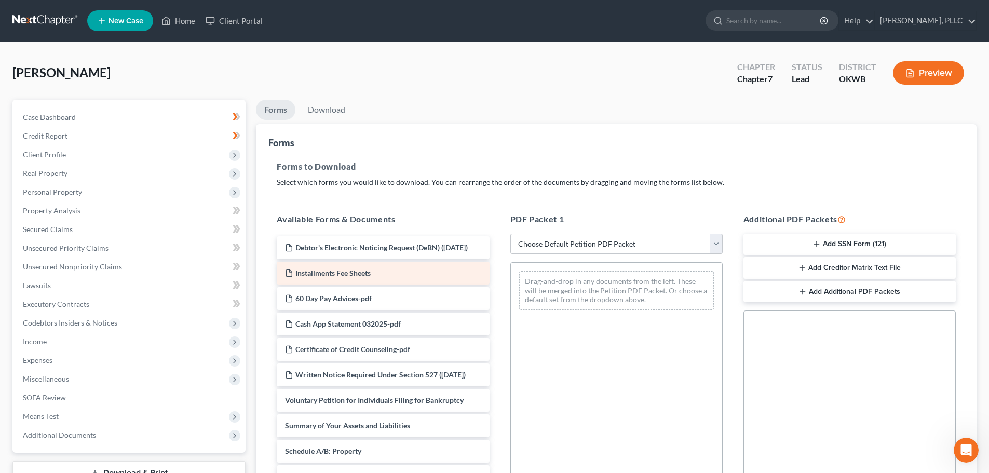
scroll to position [52, 0]
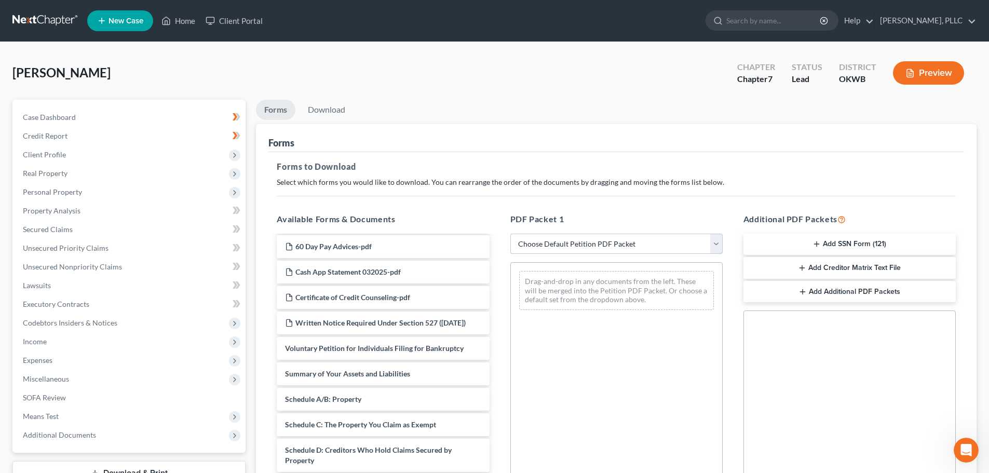
click at [715, 243] on select "Choose Default Petition PDF Packet Complete Bankruptcy Petition (all forms and …" at bounding box center [616, 244] width 212 height 21
select select "0"
click at [510, 234] on select "Choose Default Petition PDF Packet Complete Bankruptcy Petition (all forms and …" at bounding box center [616, 244] width 212 height 21
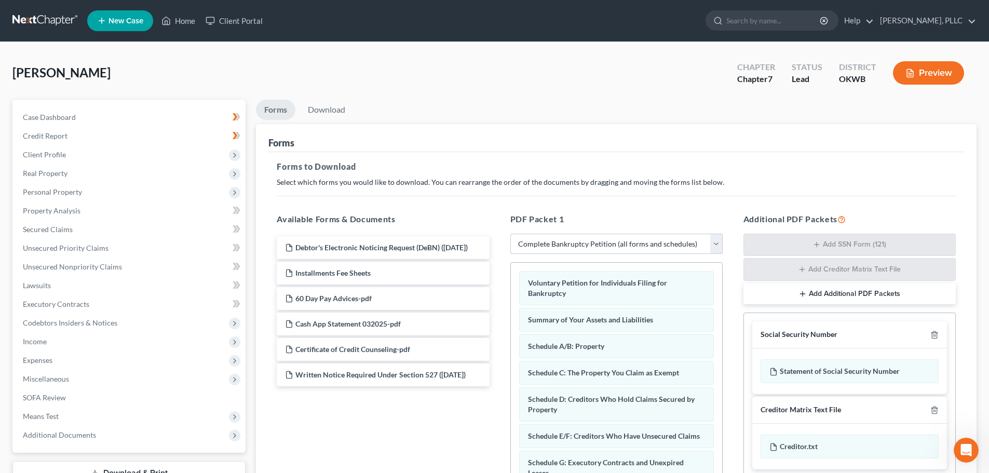
scroll to position [0, 0]
click at [714, 243] on select "Choose Default Petition PDF Packet Complete Bankruptcy Petition (all forms and …" at bounding box center [616, 244] width 212 height 21
click at [836, 108] on ul "Forms Download" at bounding box center [616, 112] width 720 height 24
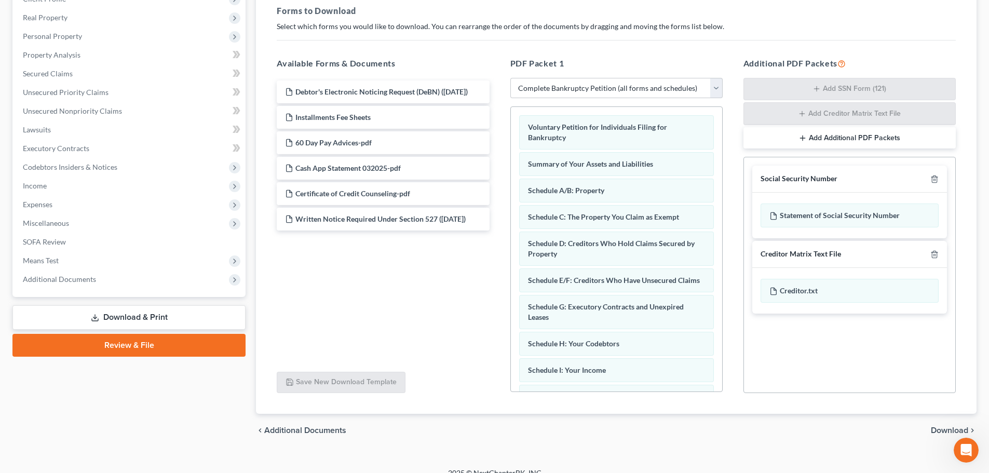
scroll to position [169, 0]
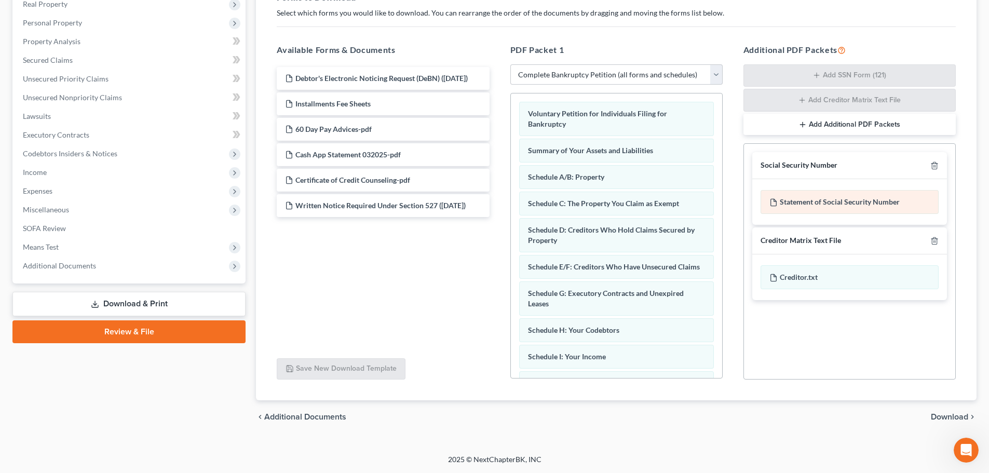
click at [796, 206] on div "Statement of Social Security Number" at bounding box center [849, 202] width 178 height 24
click at [967, 448] on icon "Open Intercom Messenger" at bounding box center [965, 450] width 7 height 8
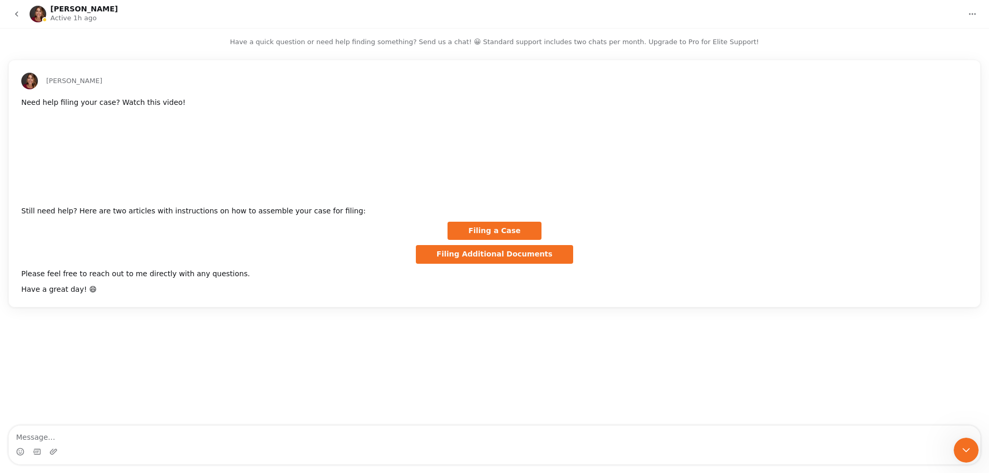
scroll to position [53, 0]
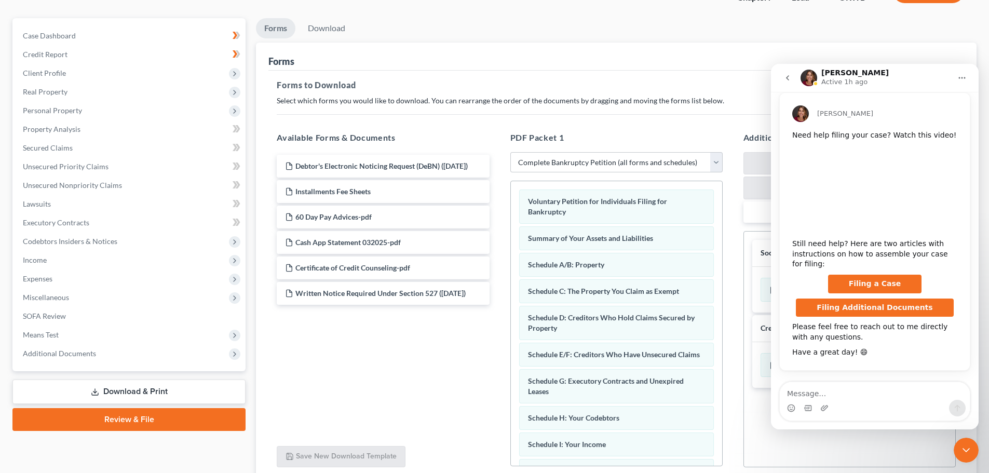
click at [966, 449] on icon "Close Intercom Messenger" at bounding box center [966, 450] width 12 height 12
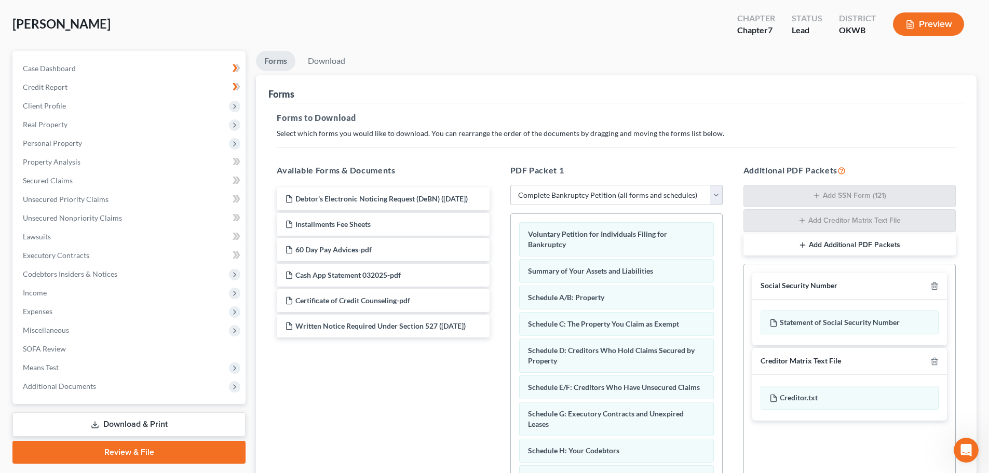
scroll to position [81, 0]
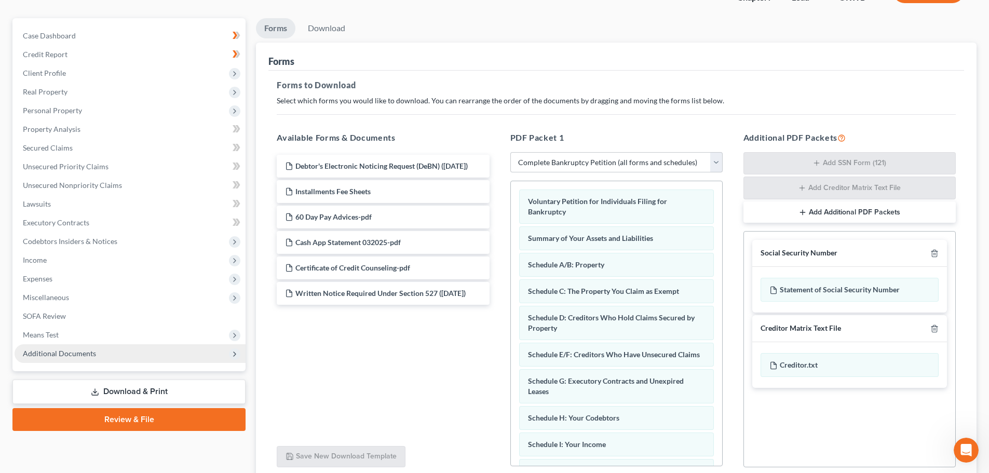
click at [49, 352] on span "Additional Documents" at bounding box center [59, 353] width 73 height 9
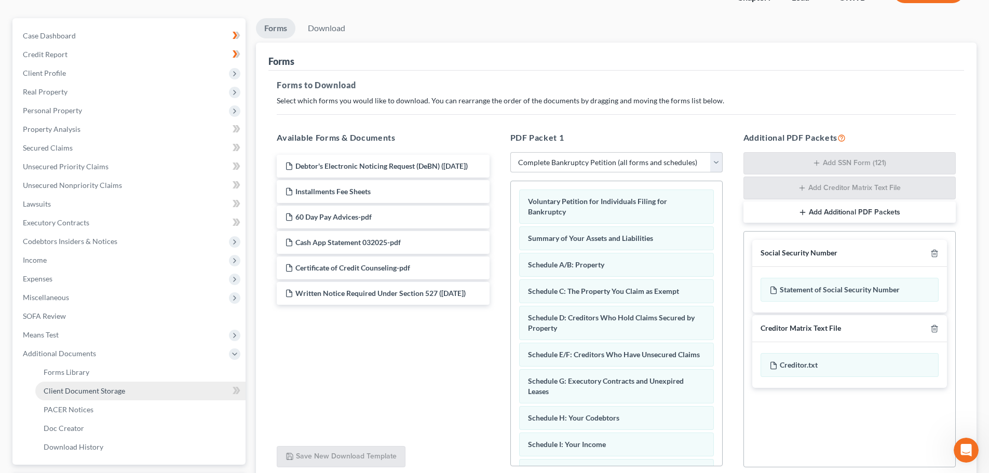
click at [71, 391] on span "Client Document Storage" at bounding box center [84, 390] width 81 height 9
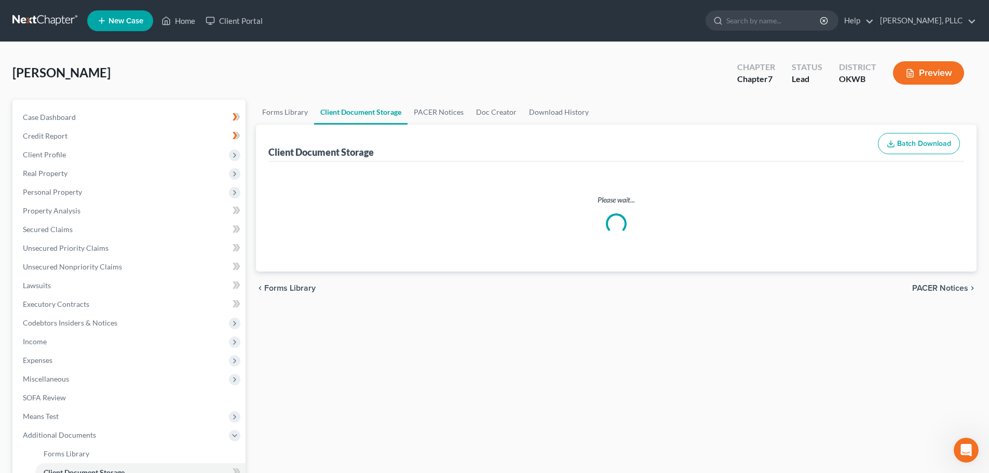
select select "0"
select select "3"
select select "4"
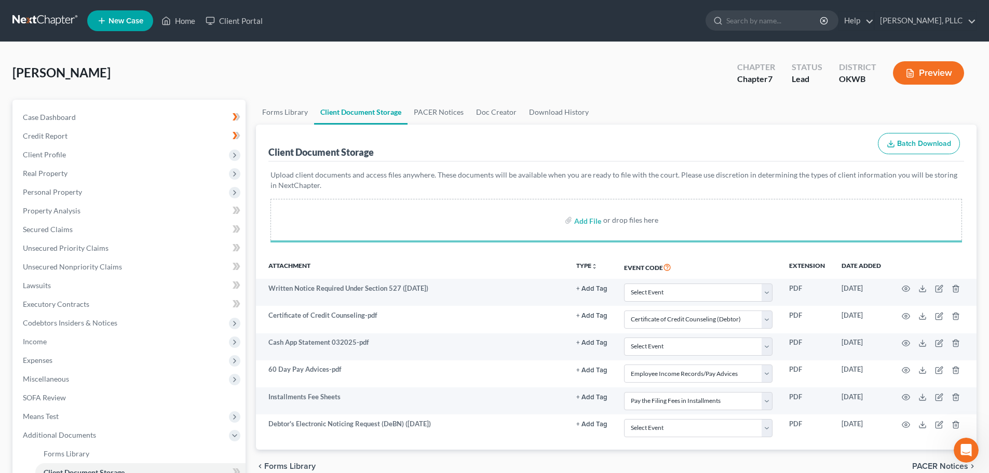
select select "0"
select select "3"
select select "4"
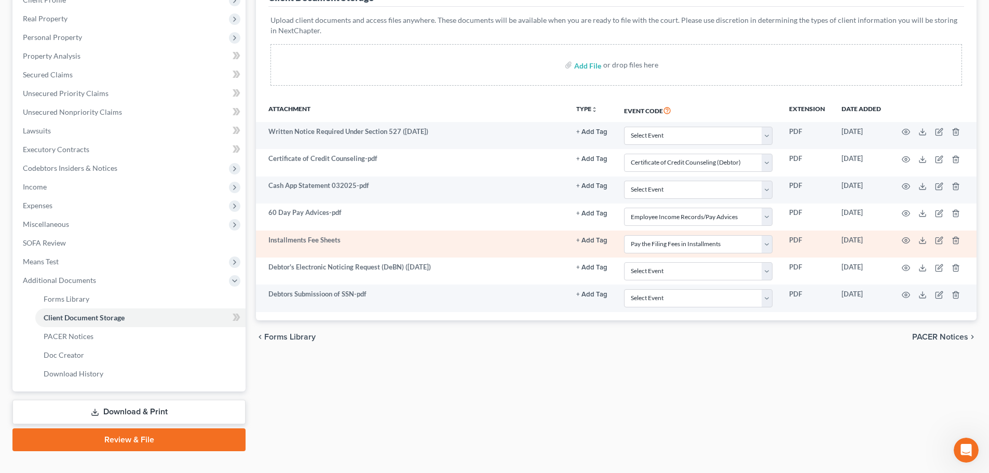
scroll to position [156, 0]
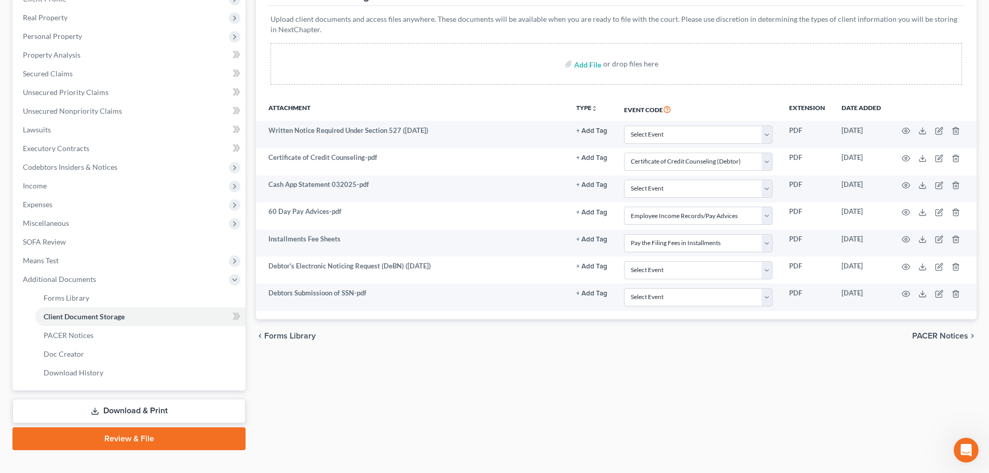
click at [116, 407] on link "Download & Print" at bounding box center [128, 411] width 233 height 24
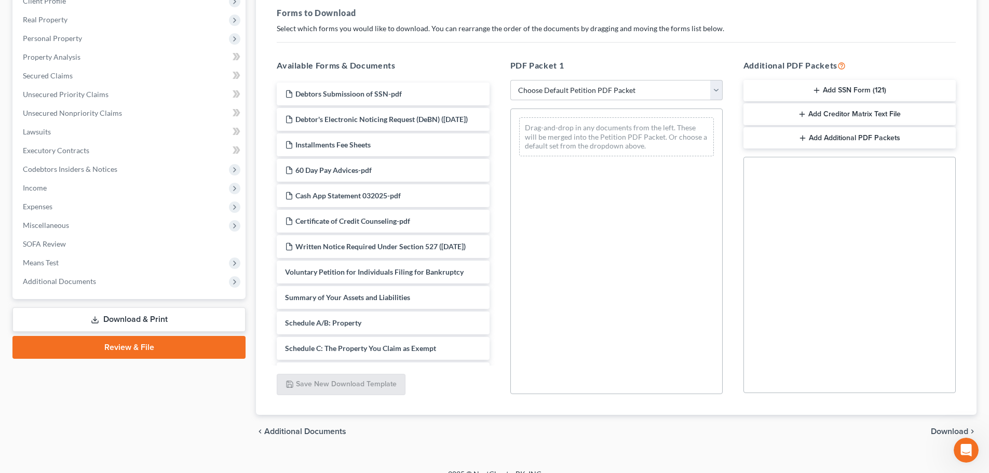
scroll to position [156, 0]
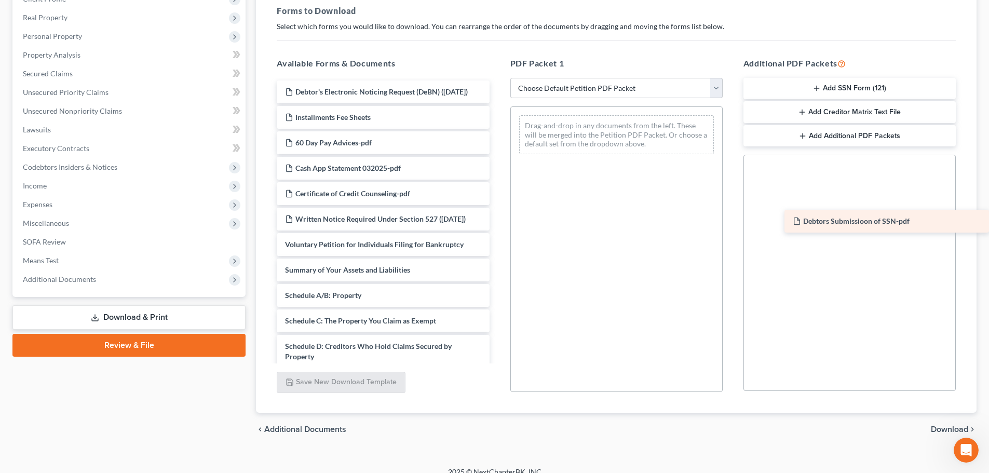
drag, startPoint x: 328, startPoint y: 91, endPoint x: 869, endPoint y: 220, distance: 557.1
click at [497, 220] on div "Debtors Submissioon of SSN-pdf Debtors Submissioon of SSN-pdf Debtor's Electron…" at bounding box center [382, 404] width 229 height 649
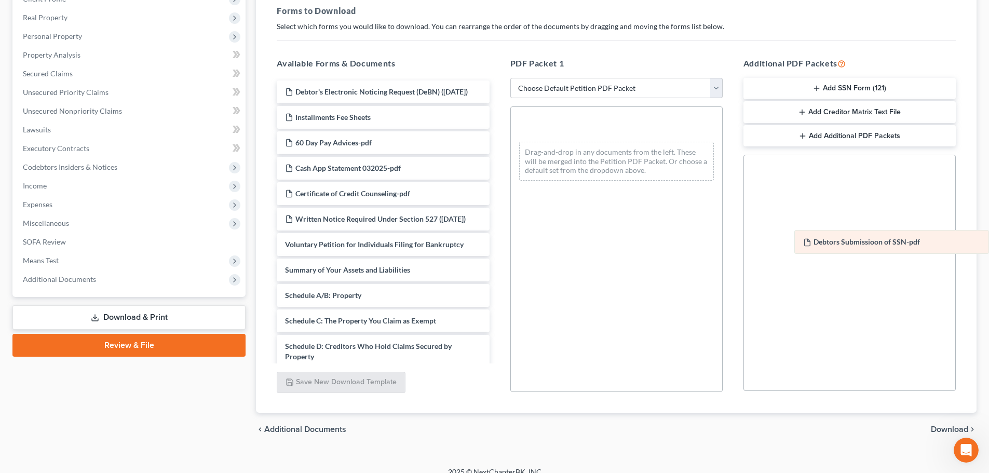
drag, startPoint x: 567, startPoint y: 124, endPoint x: 862, endPoint y: 239, distance: 316.4
click at [722, 189] on div "Debtors Submissioon of SSN-pdf Debtors Submissioon of SSN-pdf Debtors Submissio…" at bounding box center [616, 148] width 211 height 82
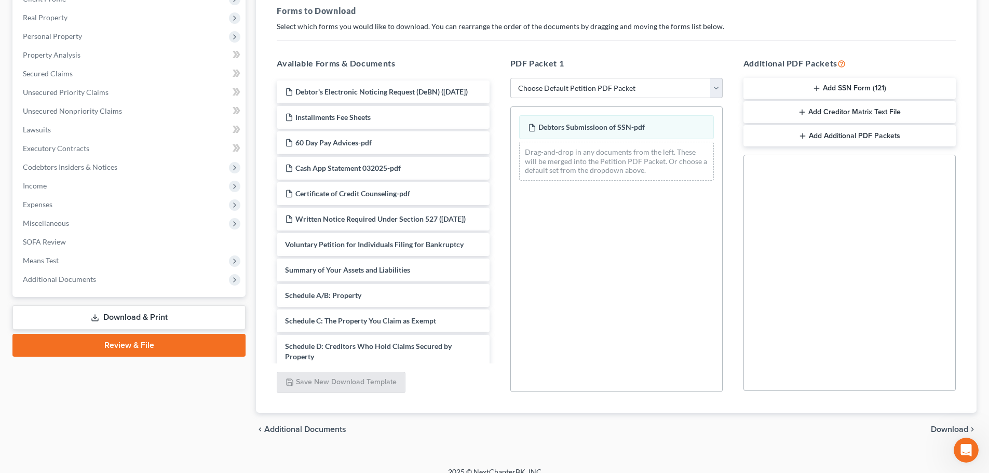
click at [817, 88] on line "button" at bounding box center [816, 88] width 5 height 0
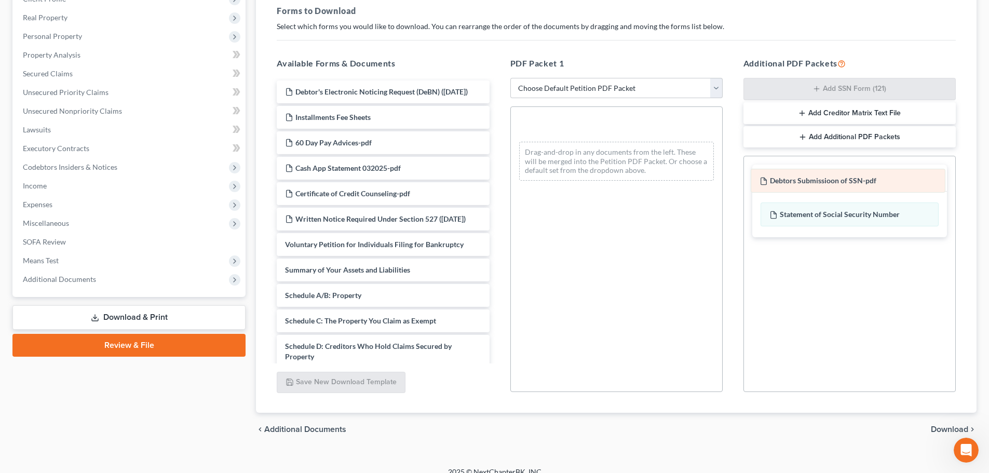
drag, startPoint x: 584, startPoint y: 126, endPoint x: 815, endPoint y: 179, distance: 237.6
click at [722, 179] on div "Debtors Submissioon of SSN-pdf Debtors Submissioon of SSN-pdf Debtors Submissio…" at bounding box center [616, 148] width 211 height 82
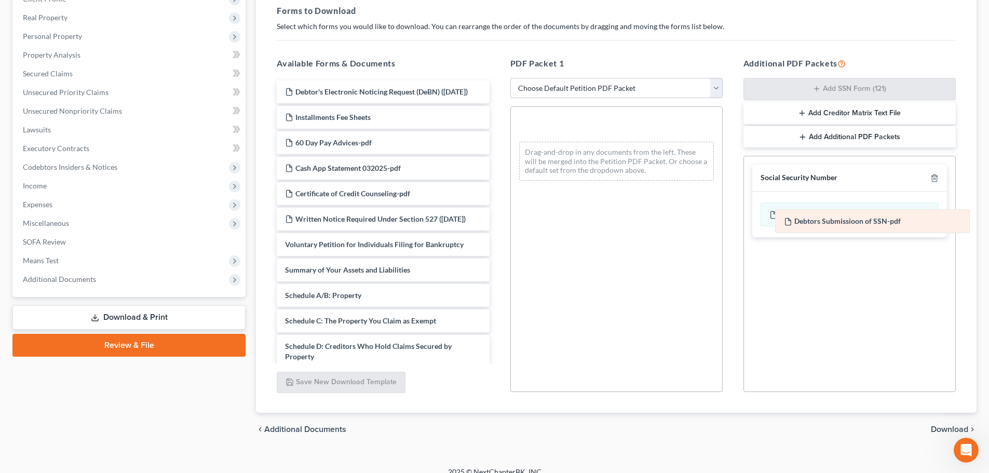
drag, startPoint x: 583, startPoint y: 126, endPoint x: 839, endPoint y: 220, distance: 272.6
click at [722, 189] on div "Debtors Submissioon of SSN-pdf Debtors Submissioon of SSN-pdf Debtors Submissio…" at bounding box center [616, 148] width 211 height 82
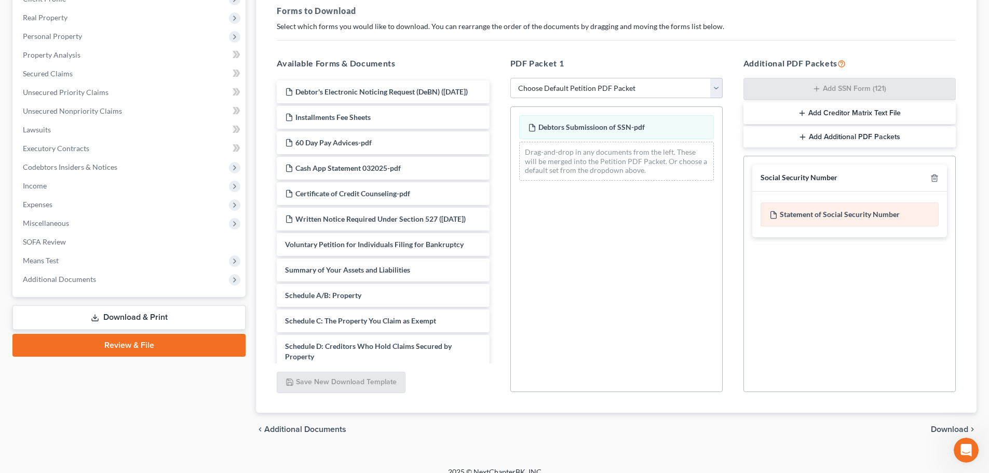
click at [831, 213] on div "Statement of Social Security Number" at bounding box center [849, 214] width 178 height 24
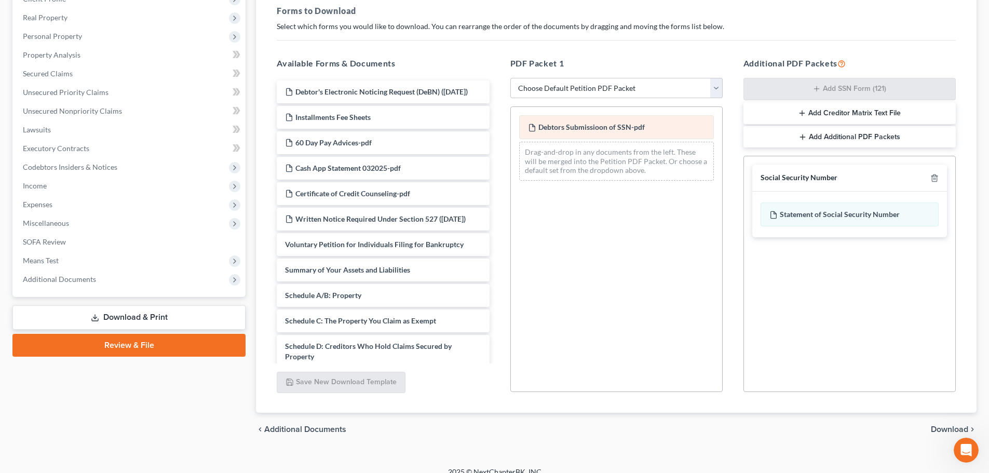
click at [604, 122] on span "Debtors Submissioon of SSN-pdf" at bounding box center [591, 126] width 106 height 9
click at [934, 177] on icon "button" at bounding box center [934, 178] width 8 height 8
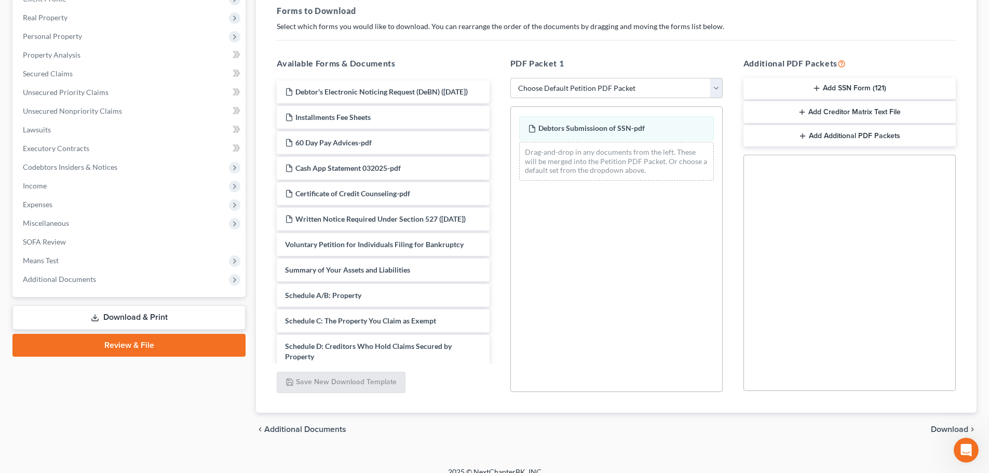
click at [626, 127] on div "Debtors Submissioon of SSN-pdf Debtors Submissioon of SSN-pdf Debtors Submissio…" at bounding box center [616, 148] width 211 height 82
click at [52, 276] on span "Additional Documents" at bounding box center [59, 279] width 73 height 9
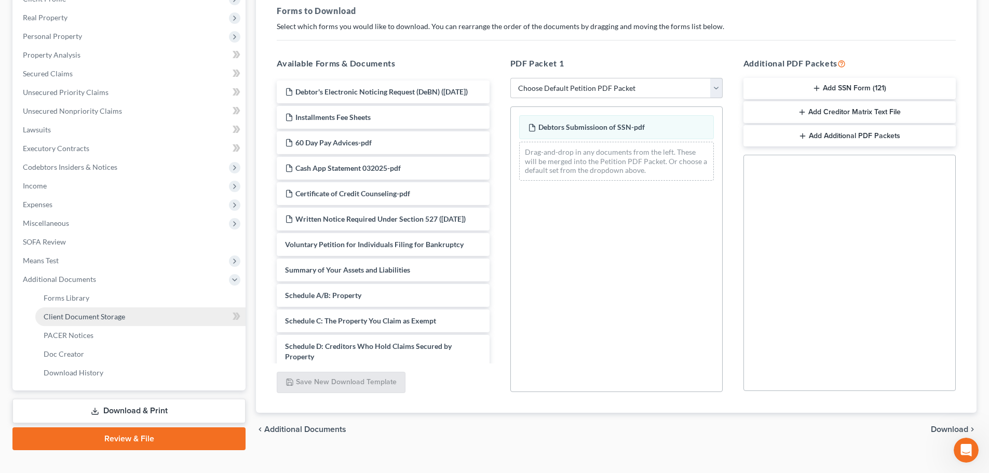
click at [86, 316] on span "Client Document Storage" at bounding box center [84, 316] width 81 height 9
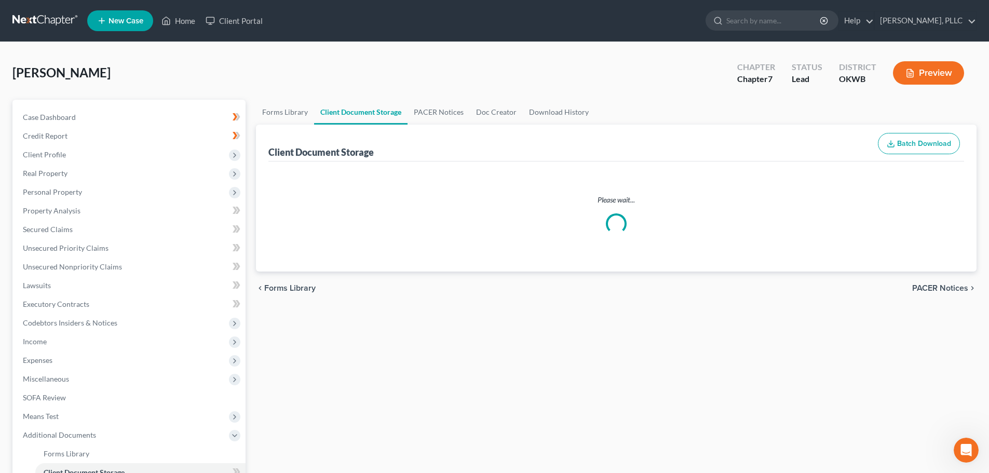
select select "0"
select select "3"
select select "4"
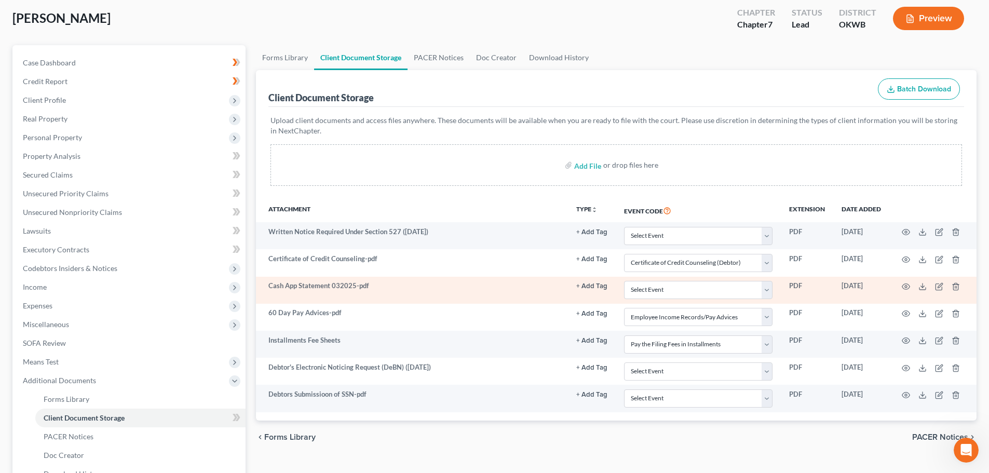
scroll to position [156, 0]
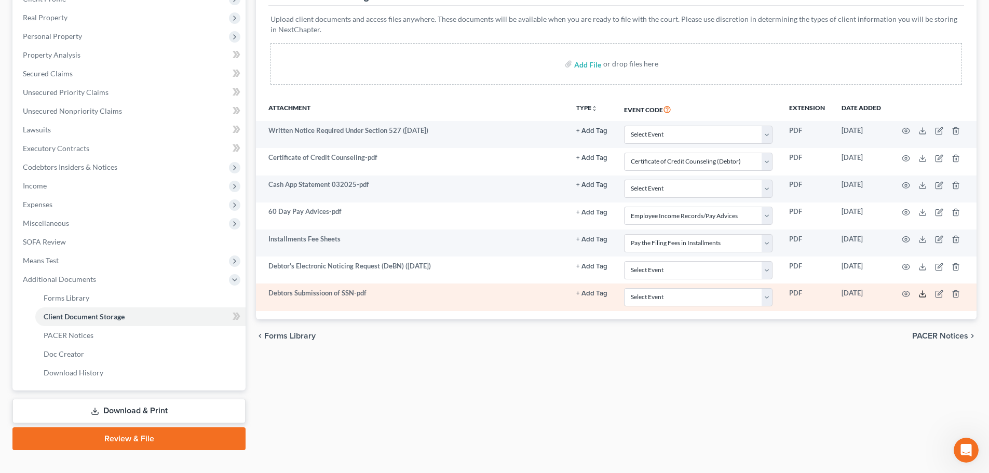
click at [921, 292] on icon at bounding box center [922, 294] width 8 height 8
click at [577, 134] on button "+ Add Tag" at bounding box center [591, 131] width 31 height 7
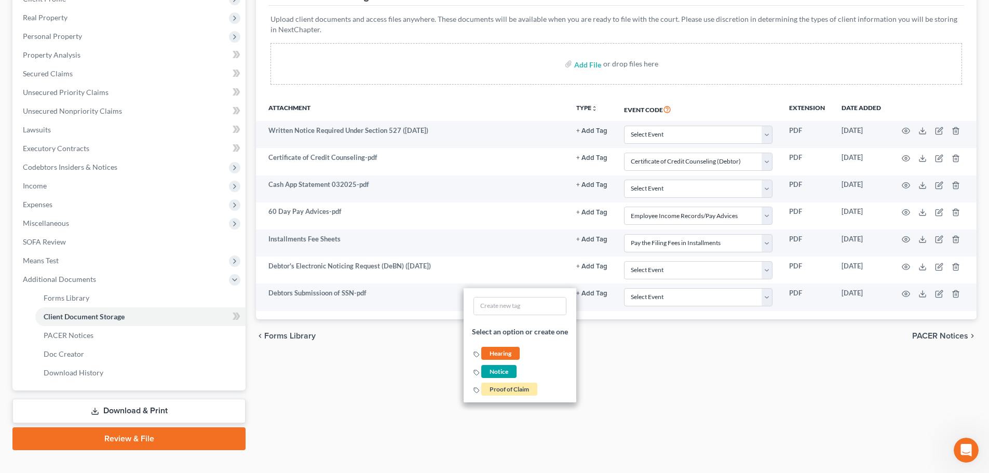
click at [596, 382] on div "Forms Library Client Document Storage PACER Notices Doc Creator Download Histor…" at bounding box center [616, 197] width 731 height 506
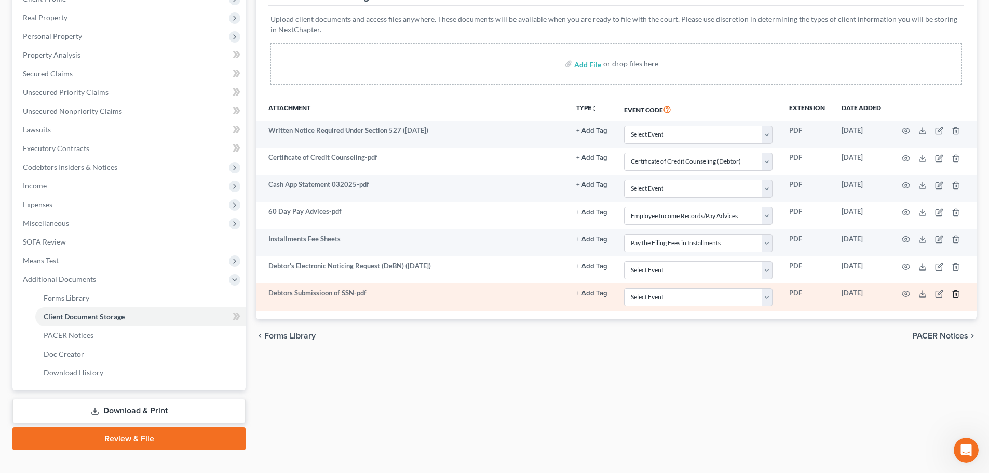
click at [955, 291] on icon "button" at bounding box center [955, 293] width 5 height 7
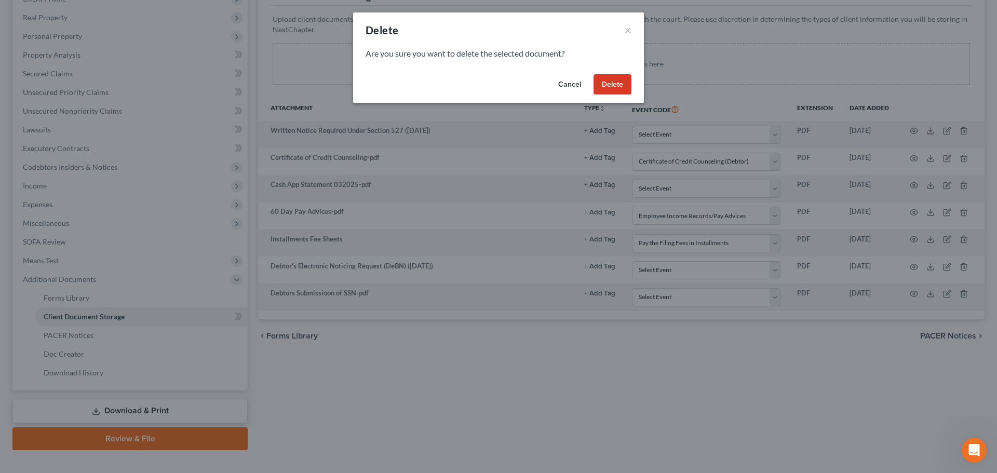
click at [612, 81] on button "Delete" at bounding box center [612, 84] width 38 height 21
